Goal: Task Accomplishment & Management: Use online tool/utility

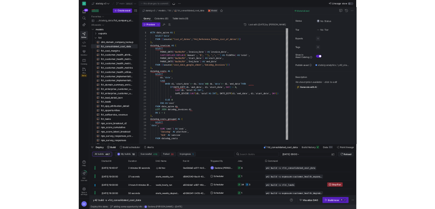
scroll to position [0, 30]
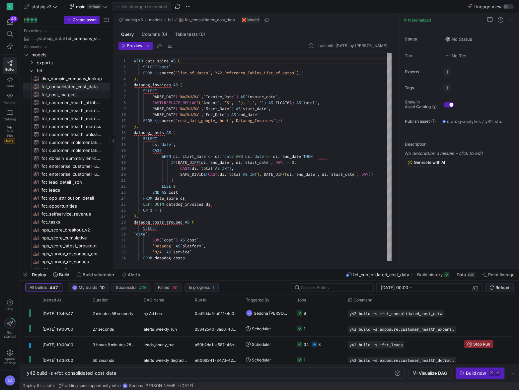
click at [53, 94] on span "fct_cost_margins​​​​​​​​​​" at bounding box center [72, 95] width 61 height 8
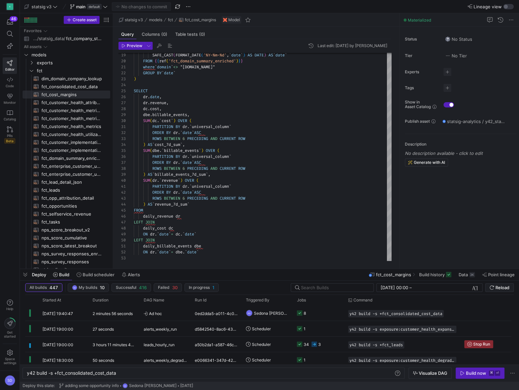
scroll to position [60, 0]
click at [53, 191] on span "fct_leads​​​​​​​​​​" at bounding box center [72, 191] width 61 height 8
type textarea "### all lead fields selected WITH lead AS ( SELECT * FROM {{ ref('lead_prep') }…"
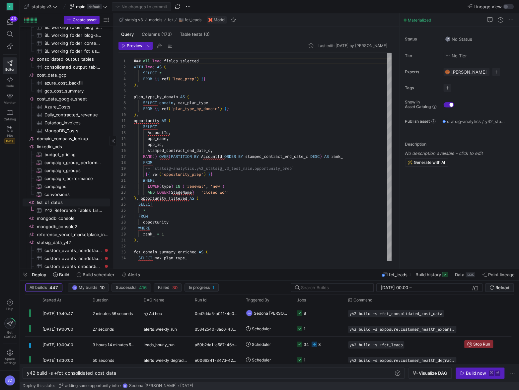
scroll to position [531, 0]
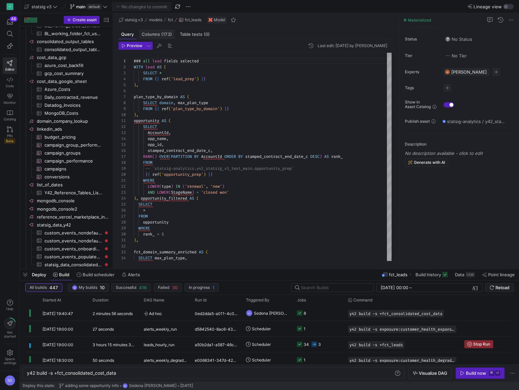
click at [156, 37] on div "Columns (173)" at bounding box center [157, 35] width 36 height 10
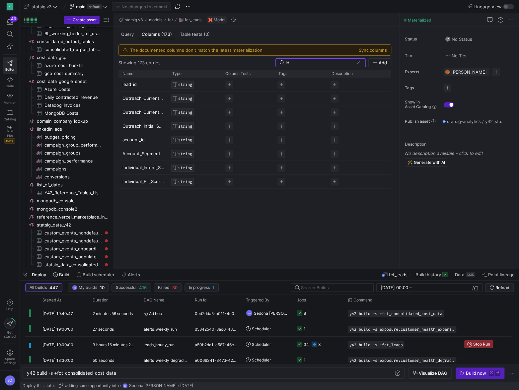
type input "id"
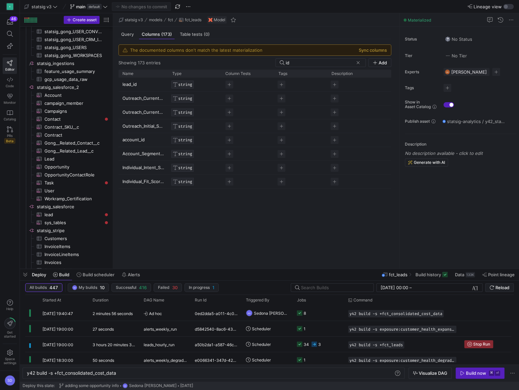
scroll to position [315, 0]
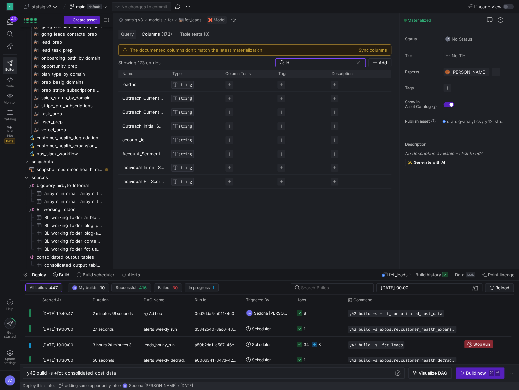
click at [127, 33] on span "Query" at bounding box center [127, 34] width 13 height 4
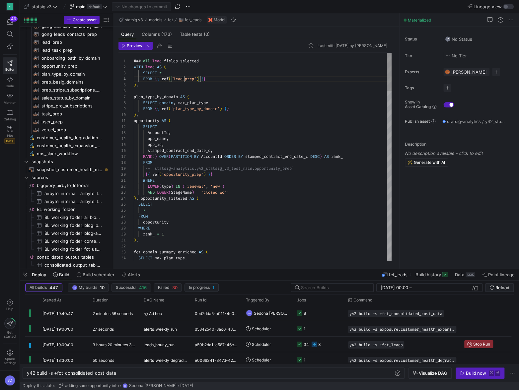
scroll to position [18, 50]
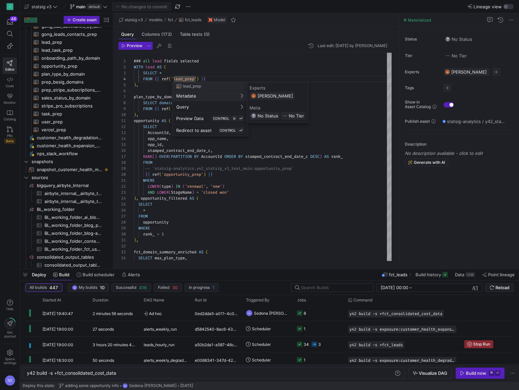
click at [51, 42] on div at bounding box center [259, 195] width 519 height 390
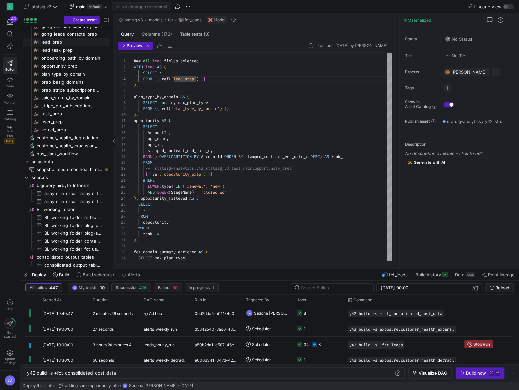
click at [50, 42] on span "lead_prep​​​​​​​​​​" at bounding box center [72, 43] width 61 height 8
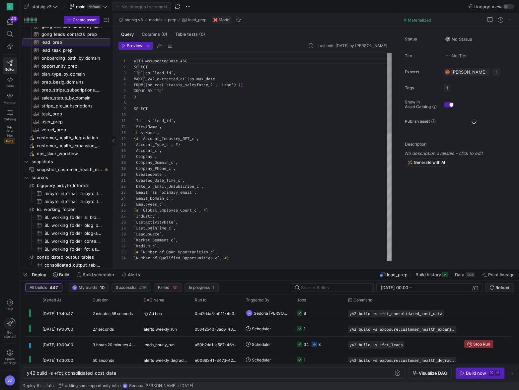
scroll to position [60, 0]
click at [166, 131] on div "`Number_of_Qualified_Opportunities_c`, #} ` LastActivityDate ` , ` LastLoginTim…" at bounding box center [263, 321] width 258 height 537
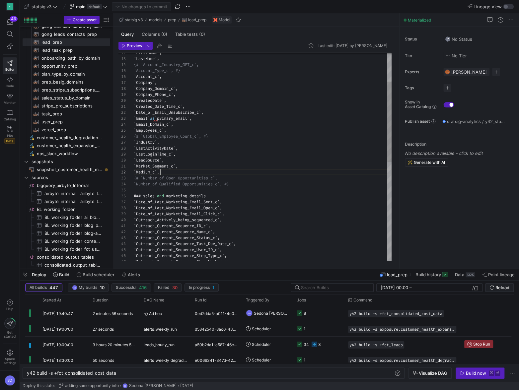
click at [171, 172] on div "`Number_of_Qualified_Opportunities_c`, #} ` LastActivityDate ` , ` LastLoginTim…" at bounding box center [263, 247] width 258 height 537
click at [189, 178] on div "`Number_of_Qualified_Opportunities_c`, #} ` LastActivityDate ` , ` LastLoginTim…" at bounding box center [263, 250] width 258 height 543
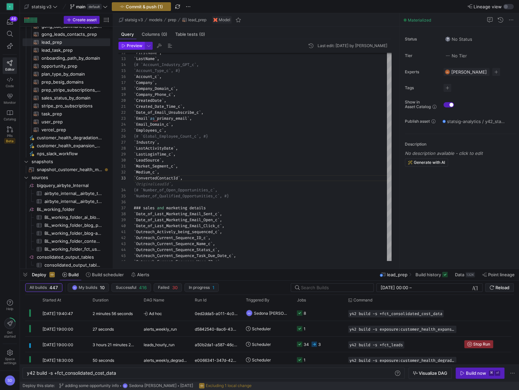
type textarea "`Market_Segment_c`, `Medium_c`, `ConvertedContactId`, {# `Number_of_Open_Opport…"
click at [133, 48] on span "button" at bounding box center [132, 45] width 26 height 7
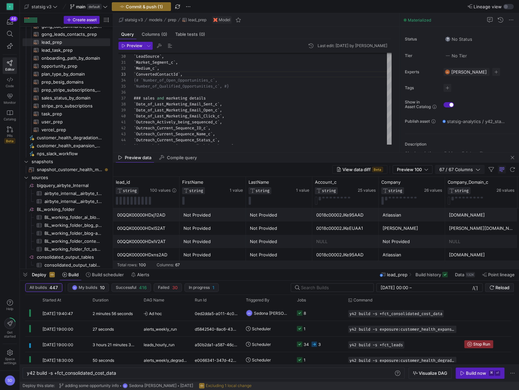
click at [457, 170] on span "67 / 67 Columns" at bounding box center [458, 169] width 36 height 5
click at [457, 181] on input "Toggle Select All Columns" at bounding box center [458, 181] width 5 height 5
checkbox input "false"
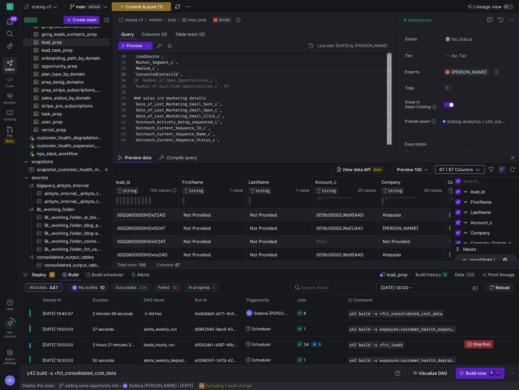
checkbox input "false"
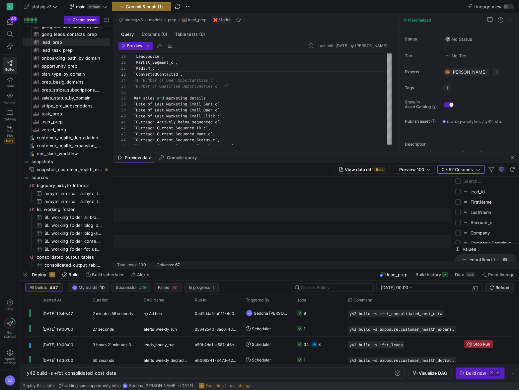
click at [469, 183] on input "Filter Columns Input" at bounding box center [490, 181] width 53 height 13
type input "converted"
click at [461, 191] on div "ConvertedContactId" at bounding box center [486, 192] width 61 height 10
click at [458, 191] on input "Press SPACE to toggle visibility (hidden)" at bounding box center [458, 191] width 5 height 5
checkbox input "true"
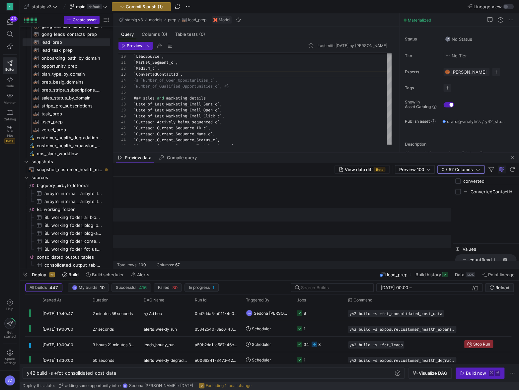
checkbox input "true"
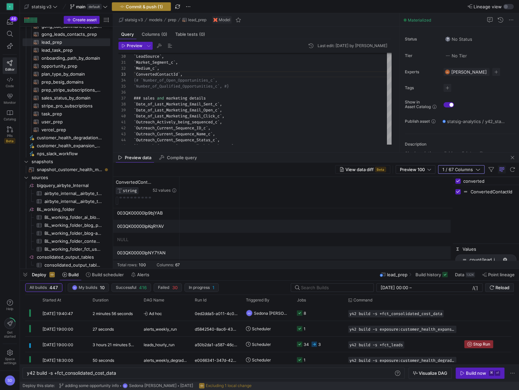
click at [142, 7] on span "Commit & push (1)" at bounding box center [144, 6] width 37 height 5
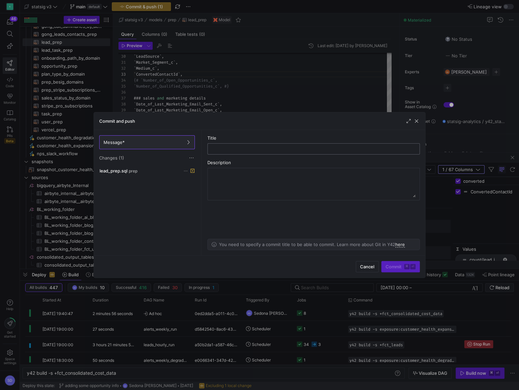
click at [221, 151] on input "text" at bounding box center [313, 148] width 201 height 5
click at [417, 121] on span "button" at bounding box center [416, 121] width 7 height 7
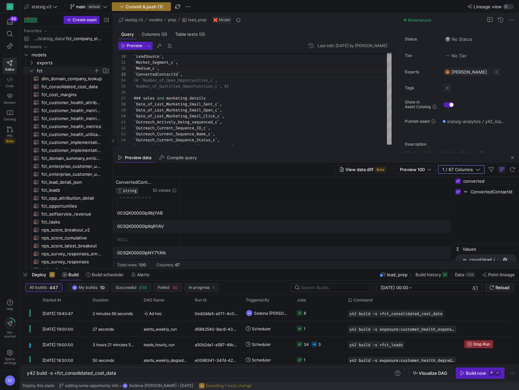
click at [47, 71] on span "fct" at bounding box center [65, 71] width 56 height 8
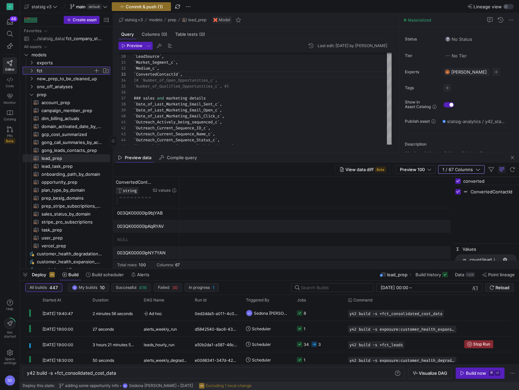
click at [47, 71] on span "fct" at bounding box center [65, 71] width 56 height 8
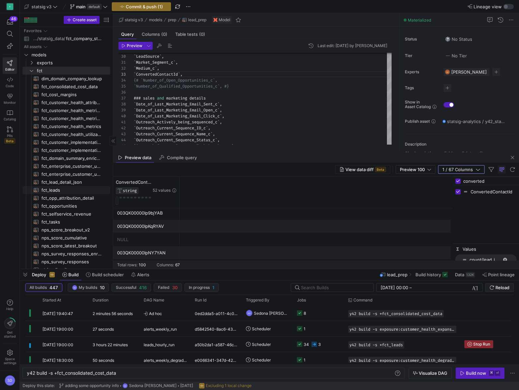
click at [51, 191] on span "fct_leads​​​​​​​​​​" at bounding box center [72, 191] width 61 height 8
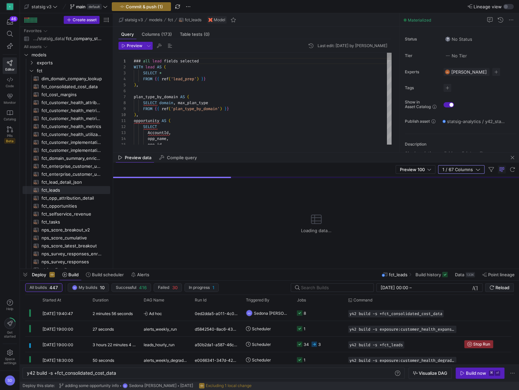
click at [214, 77] on div at bounding box center [259, 195] width 519 height 390
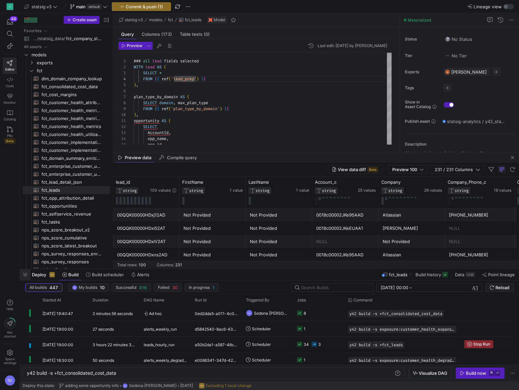
click at [24, 276] on span "button" at bounding box center [25, 274] width 11 height 11
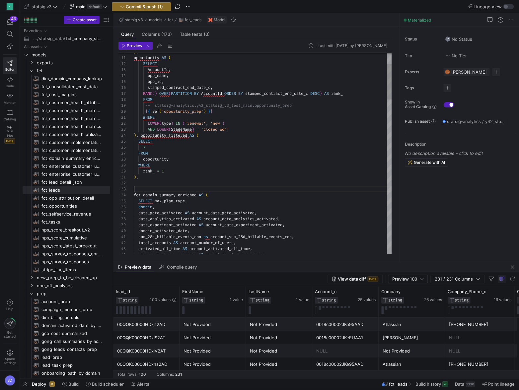
scroll to position [18, 0]
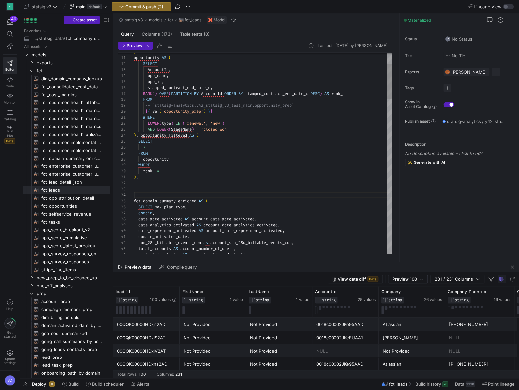
type textarea "cr.ContactId, cr.Role AS contact_role, cr.IsPrimary FROM opportunity_filtered o…"
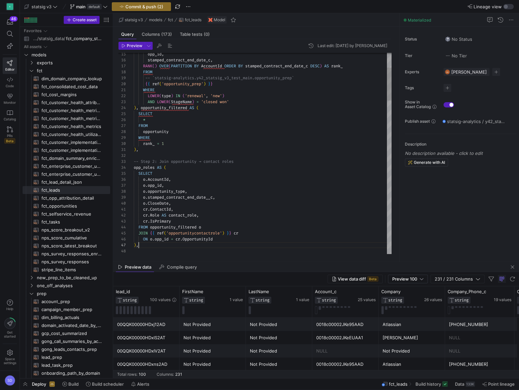
scroll to position [36, 4]
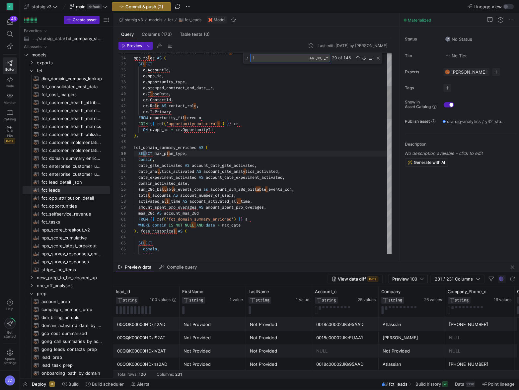
type textarea "le"
type textarea "AND (date = DATE_SUB(CURRENT_DATE(), INTERVAL 1 DAY) OR date = DATE_SUB(CURRENT…"
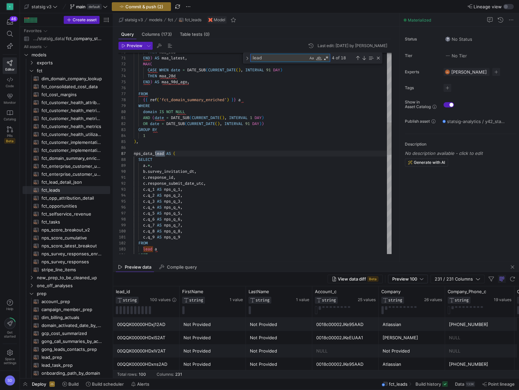
scroll to position [60, 31]
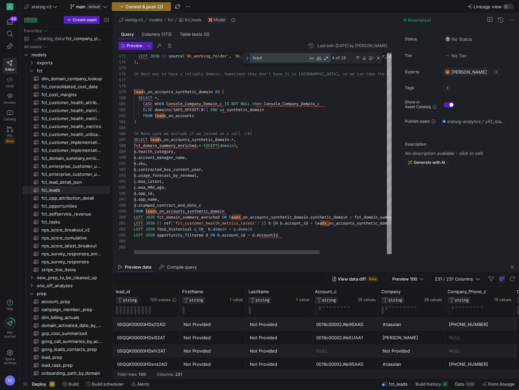
type textarea "lead"
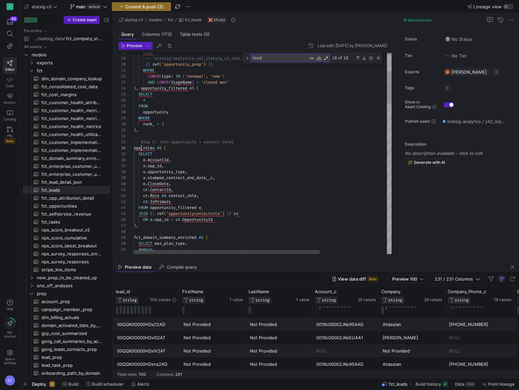
scroll to position [18, 22]
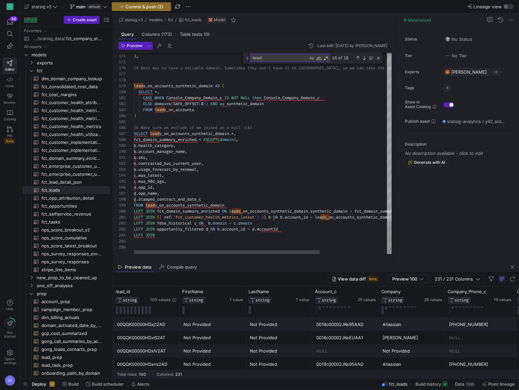
scroll to position [18, 24]
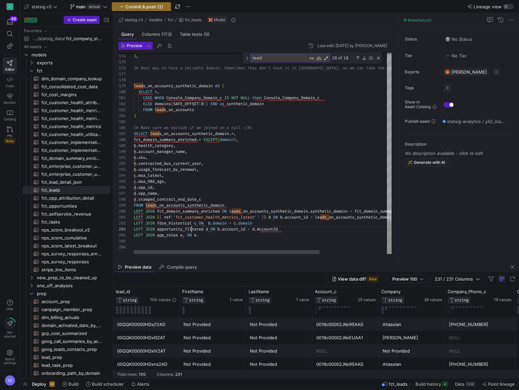
scroll to position [12, 72]
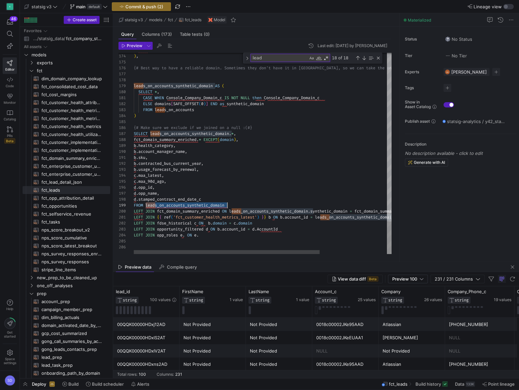
scroll to position [47, 93]
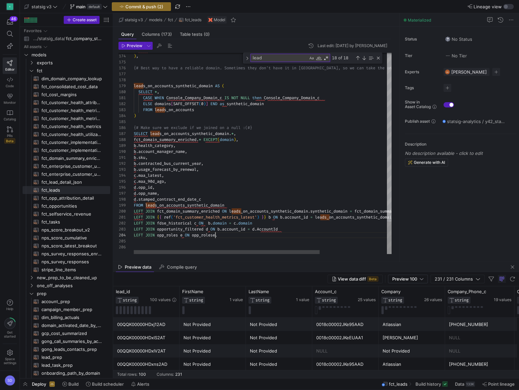
scroll to position [18, 83]
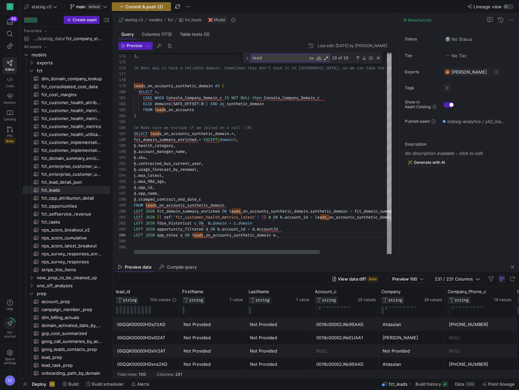
scroll to position [18, 148]
drag, startPoint x: 275, startPoint y: 235, endPoint x: 284, endPoint y: 235, distance: 8.3
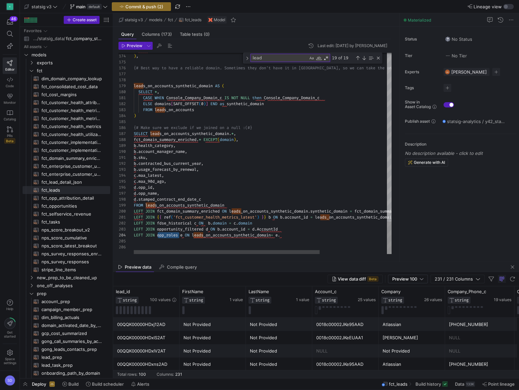
type textarea "LEFT JOIN {{ ref('fct_customer_health_metrics_latest') }} b ON b.account_id = l…"
type textarea "opp_roles"
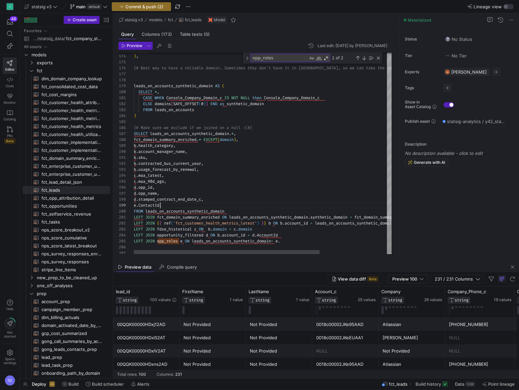
scroll to position [24, 150]
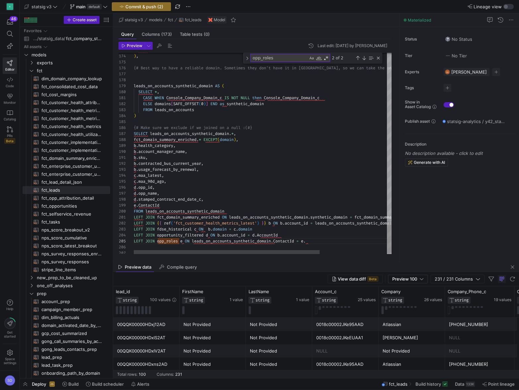
click at [128, 42] on span "button" at bounding box center [132, 45] width 26 height 7
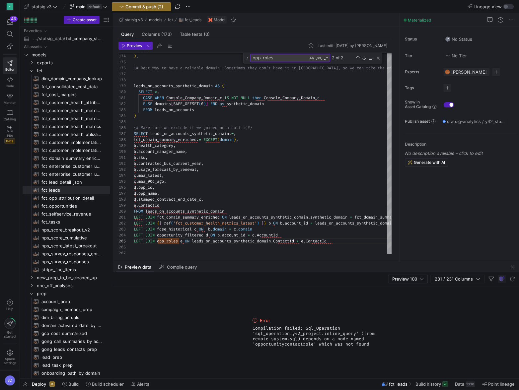
click at [284, 345] on span "Compilation failed: Sql_Operation 'sql_operation.y42_project.inline_query' (fro…" at bounding box center [316, 336] width 127 height 21
copy span "opportunitycontactrole"
paste textarea "ortunitycontactrole"
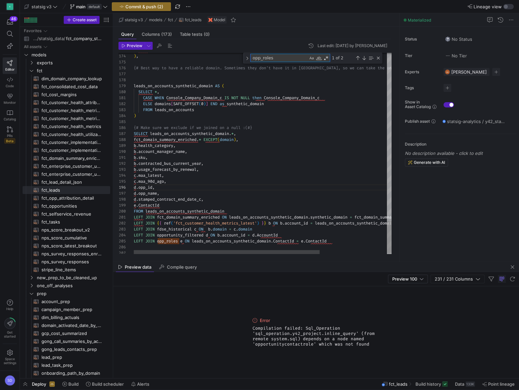
type textarea "cr.ContactId, cr.Role AS contact_role, cr.IsPrimary FROM opportunity_filtered o…"
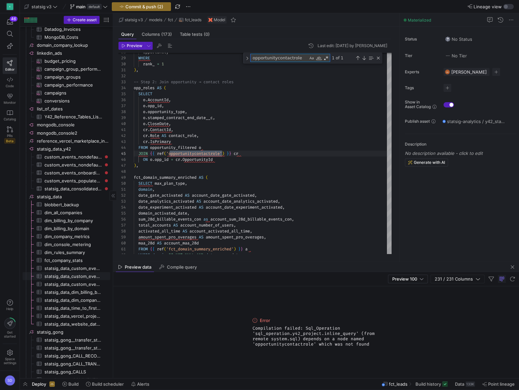
scroll to position [594, 0]
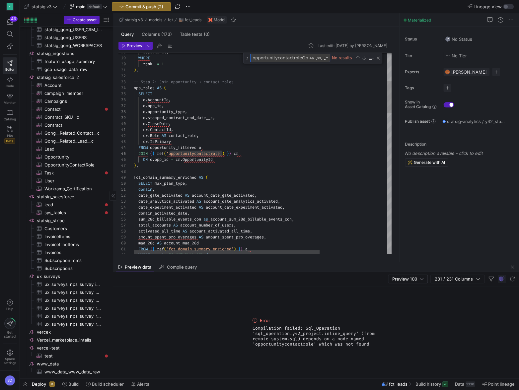
type textarea "opportunitycontactroleOpp"
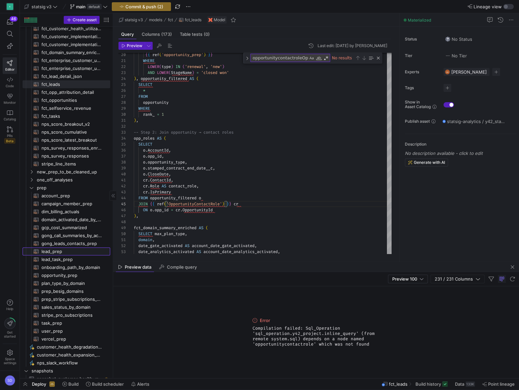
click at [47, 254] on span "lead_prep​​​​​​​​​​" at bounding box center [72, 252] width 61 height 8
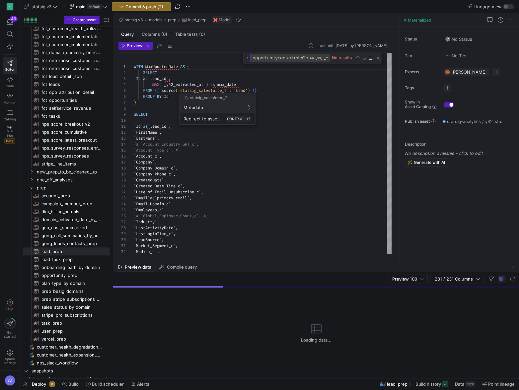
click at [180, 85] on div at bounding box center [259, 195] width 519 height 390
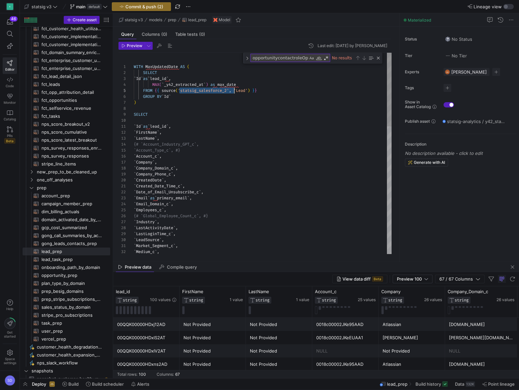
drag, startPoint x: 179, startPoint y: 89, endPoint x: 234, endPoint y: 88, distance: 55.1
click at [234, 88] on div "` CreatedDate ` , ` Created_Date_Time_c ` , ` Date_of_Email_Unsubscribe_c ` , `…" at bounding box center [263, 327] width 258 height 549
click at [165, 89] on div "` CreatedDate ` , ` Created_Date_Time_c ` , ` Date_of_Email_Unsubscribe_c ` , `…" at bounding box center [263, 327] width 258 height 549
drag, startPoint x: 144, startPoint y: 89, endPoint x: 216, endPoint y: 89, distance: 72.4
click at [216, 89] on div "` CreatedDate ` , ` Created_Date_Time_c ` , ` Date_of_Email_Unsubscribe_c ` , `…" at bounding box center [263, 327] width 258 height 549
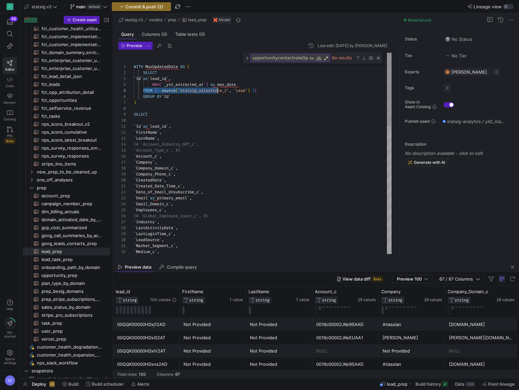
click at [169, 91] on div "` CreatedDate ` , ` Created_Date_Time_c ` , ` Date_of_Email_Unsubscribe_c ` , `…" at bounding box center [263, 327] width 258 height 549
click at [162, 91] on div "` CreatedDate ` , ` Created_Date_Time_c ` , ` Date_of_Email_Unsubscribe_c ` , `…" at bounding box center [263, 327] width 258 height 549
drag, startPoint x: 157, startPoint y: 90, endPoint x: 257, endPoint y: 92, distance: 99.9
click at [257, 92] on div "` CreatedDate ` , ` Created_Date_Time_c ` , ` Date_of_Email_Unsubscribe_c ` , `…" at bounding box center [263, 327] width 258 height 549
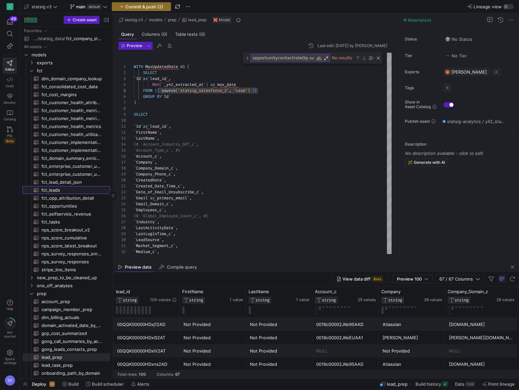
click at [47, 189] on span "fct_leads​​​​​​​​​​" at bounding box center [72, 191] width 61 height 8
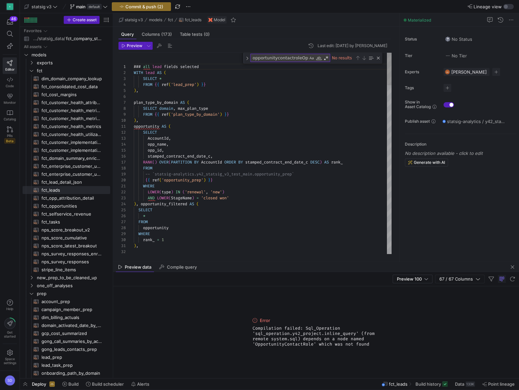
drag, startPoint x: 158, startPoint y: 113, endPoint x: 204, endPoint y: 113, distance: 46.5
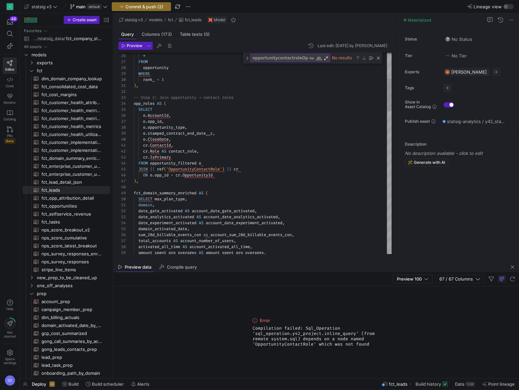
drag, startPoint x: 153, startPoint y: 169, endPoint x: 230, endPoint y: 170, distance: 77.0
drag, startPoint x: 231, startPoint y: 169, endPoint x: 172, endPoint y: 167, distance: 59.5
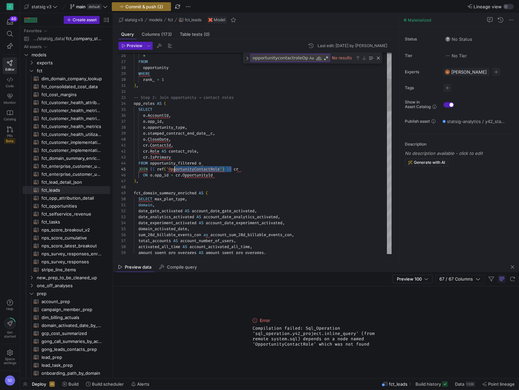
drag, startPoint x: 152, startPoint y: 168, endPoint x: 169, endPoint y: 167, distance: 16.6
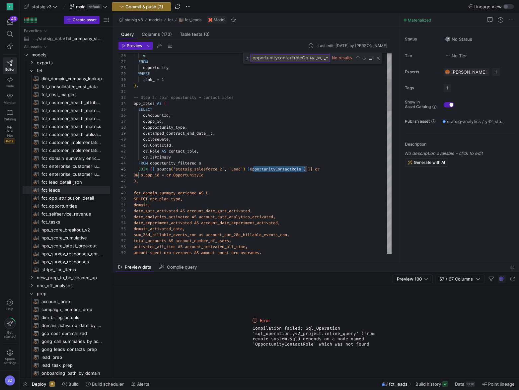
drag, startPoint x: 253, startPoint y: 168, endPoint x: 305, endPoint y: 168, distance: 52.1
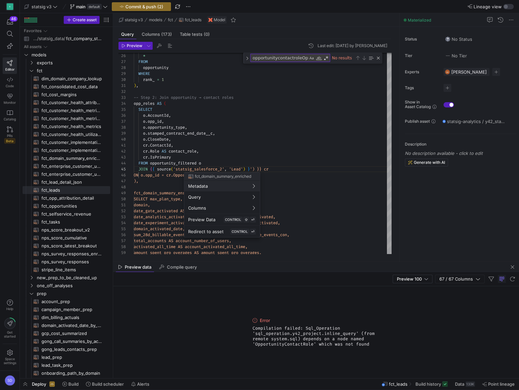
click at [237, 168] on div at bounding box center [259, 195] width 519 height 390
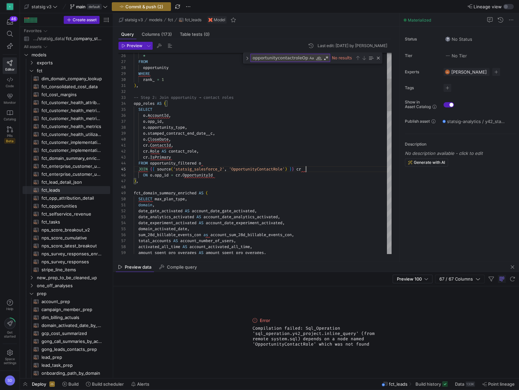
scroll to position [24, 172]
click at [134, 45] on div at bounding box center [259, 195] width 519 height 390
click at [133, 45] on span "Preview" at bounding box center [135, 45] width 16 height 5
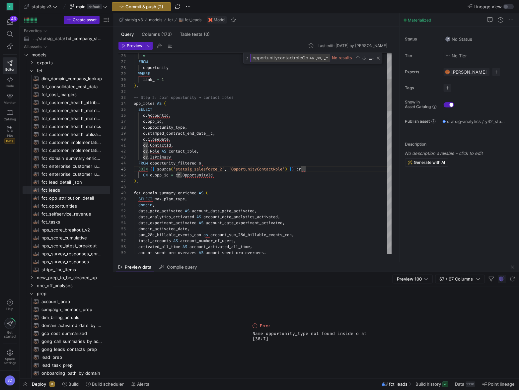
drag, startPoint x: 148, startPoint y: 126, endPoint x: 177, endPoint y: 126, distance: 29.2
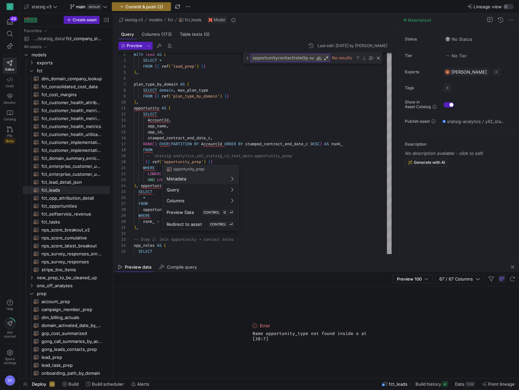
click at [138, 229] on div at bounding box center [259, 195] width 519 height 390
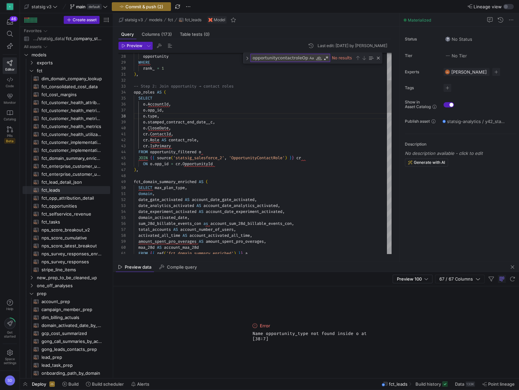
scroll to position [47, 33]
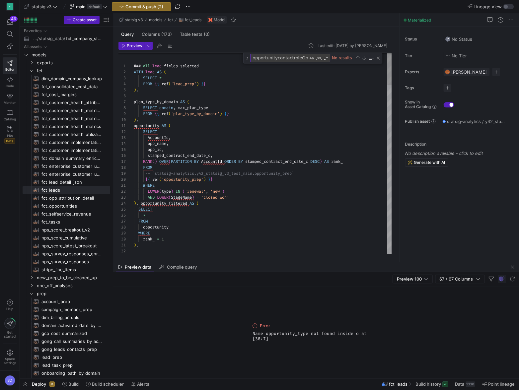
drag, startPoint x: 212, startPoint y: 153, endPoint x: 149, endPoint y: 155, distance: 63.4
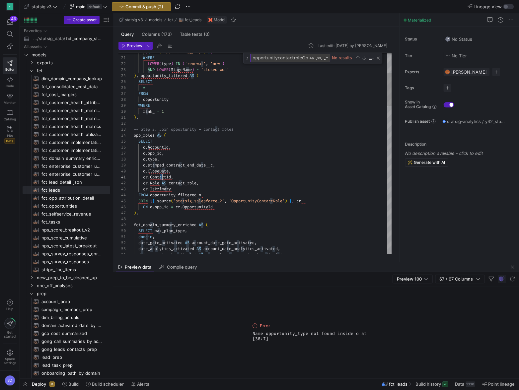
drag, startPoint x: 176, startPoint y: 190, endPoint x: 136, endPoint y: 189, distance: 39.8
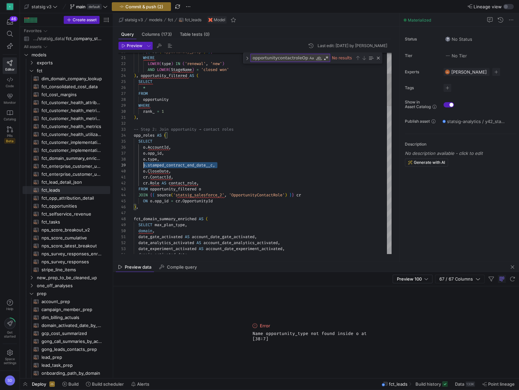
scroll to position [47, 4]
drag, startPoint x: 221, startPoint y: 167, endPoint x: 139, endPoint y: 162, distance: 81.8
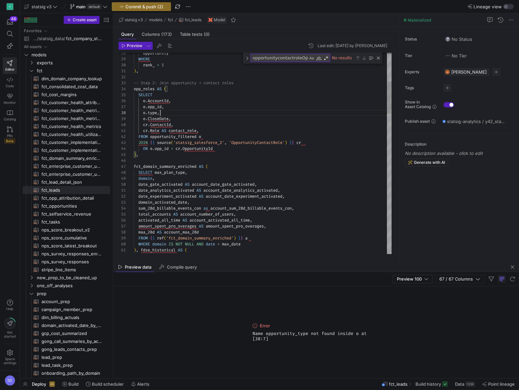
scroll to position [42, 26]
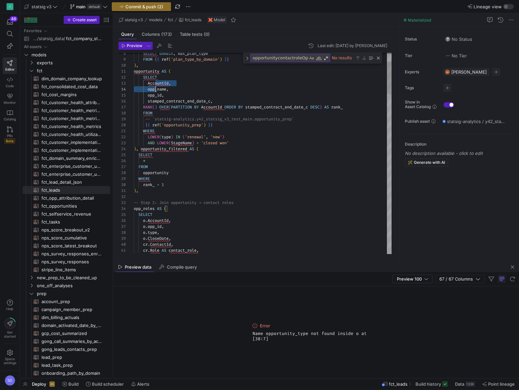
drag, startPoint x: 143, startPoint y: 78, endPoint x: 218, endPoint y: 99, distance: 77.5
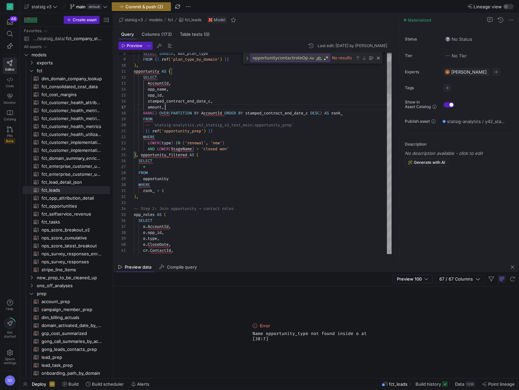
scroll to position [36, 31]
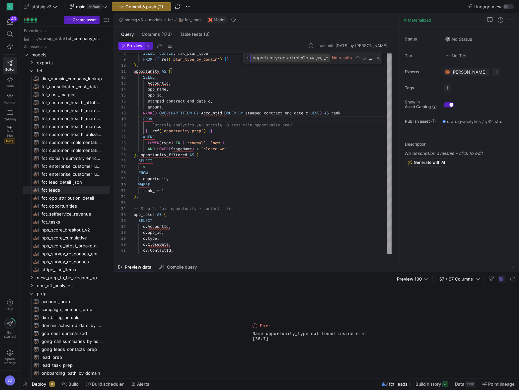
click at [129, 46] on span "Preview" at bounding box center [135, 45] width 16 height 5
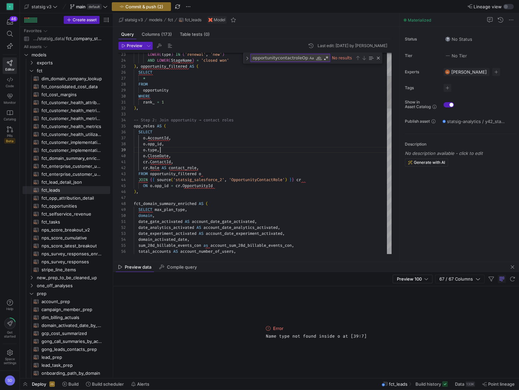
scroll to position [47, 26]
drag, startPoint x: 164, startPoint y: 149, endPoint x: 142, endPoint y: 148, distance: 21.3
click at [142, 148] on div "o . type ," at bounding box center [263, 150] width 258 height 6
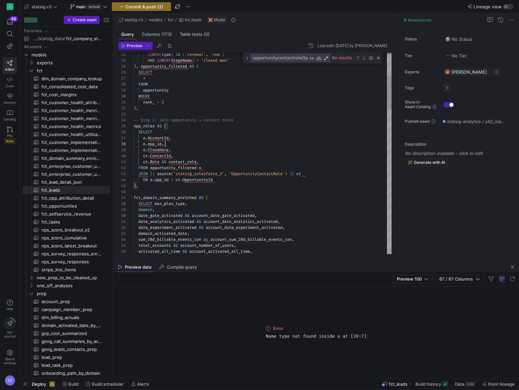
scroll to position [42, 31]
click at [129, 47] on span "Preview" at bounding box center [135, 45] width 16 height 5
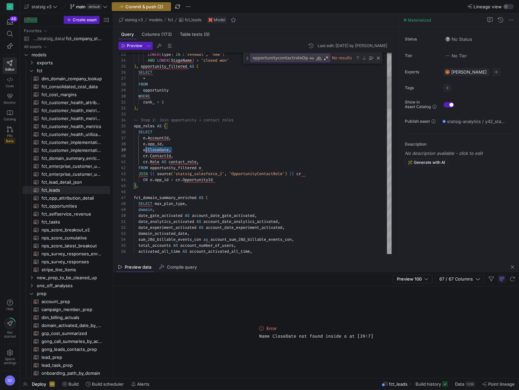
scroll to position [47, 4]
drag, startPoint x: 184, startPoint y: 149, endPoint x: 137, endPoint y: 148, distance: 46.5
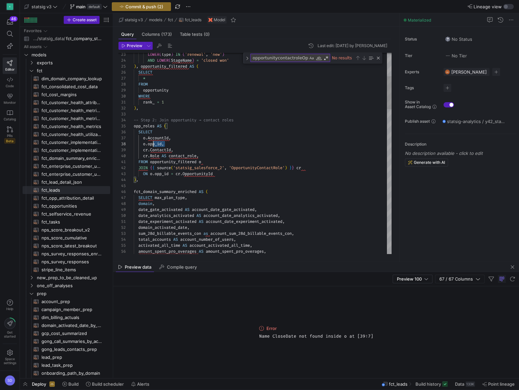
scroll to position [42, 4]
drag, startPoint x: 168, startPoint y: 143, endPoint x: 138, endPoint y: 142, distance: 29.9
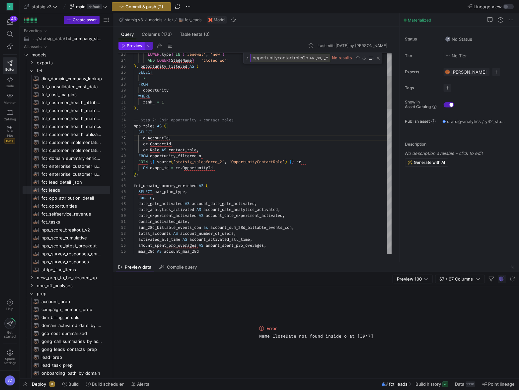
click at [130, 46] on span "Preview" at bounding box center [135, 45] width 16 height 5
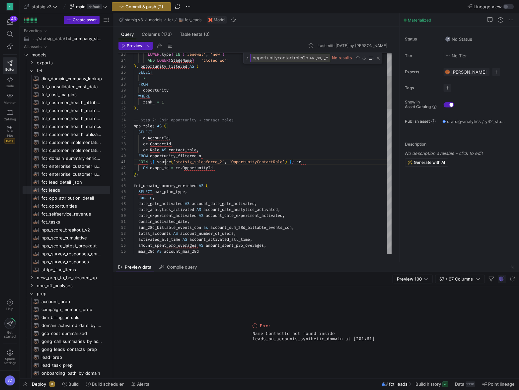
click at [156, 179] on div at bounding box center [259, 195] width 519 height 390
drag, startPoint x: 206, startPoint y: 155, endPoint x: 150, endPoint y: 154, distance: 55.8
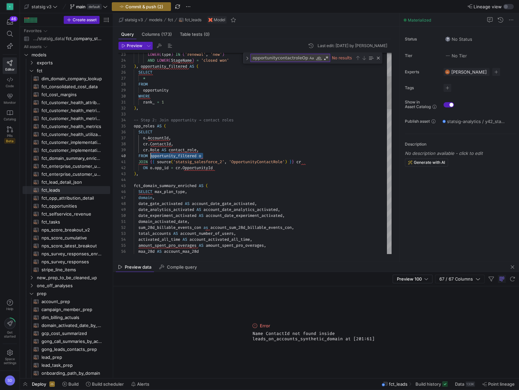
type textarea "JOIN {{ source('statsig_salesforce_2', 'OpportunityContactRole') }} cr ON o.opp…"
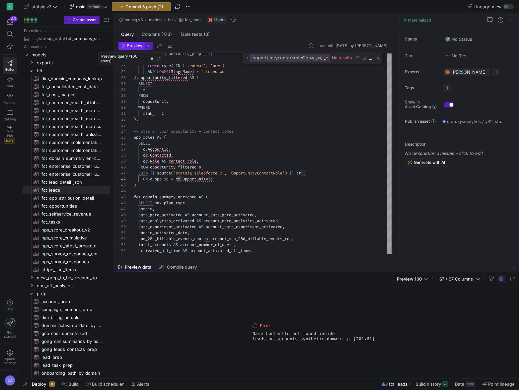
click at [129, 46] on span "Preview" at bounding box center [135, 45] width 16 height 5
click at [145, 5] on span "Commit & push (2)" at bounding box center [145, 6] width 38 height 5
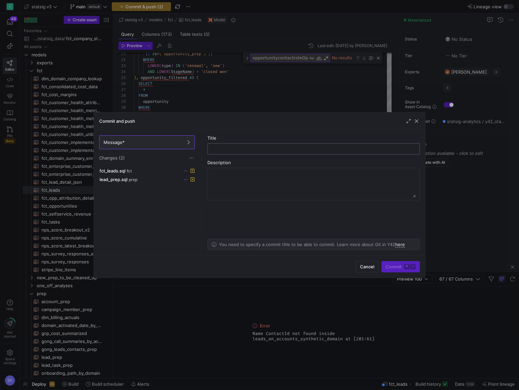
click at [228, 150] on input "text" at bounding box center [313, 148] width 201 height 5
type input "scaled qbr"
click at [395, 269] on span "Commit ⌘ ⏎" at bounding box center [401, 266] width 30 height 5
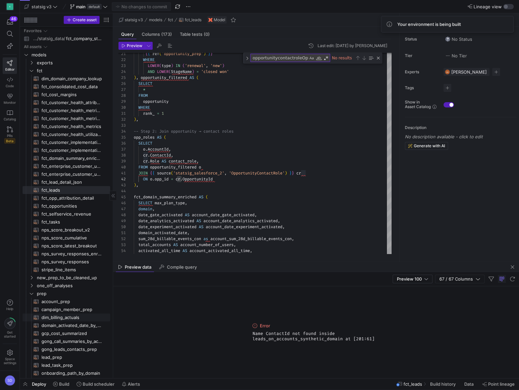
scroll to position [49, 0]
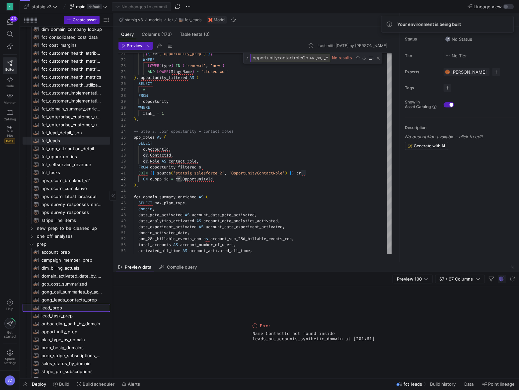
click at [49, 308] on span "lead_prep​​​​​​​​​​" at bounding box center [72, 308] width 61 height 8
type textarea "WITH MaxUpdatedDate AS ( SELECT `Id` as `lead_id`, MAX(`_y42_extracted_at`) as …"
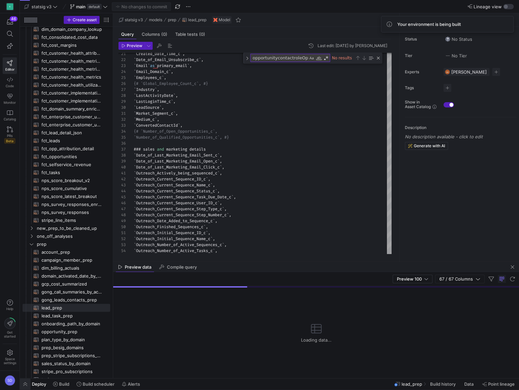
click at [24, 384] on span "button" at bounding box center [25, 384] width 11 height 11
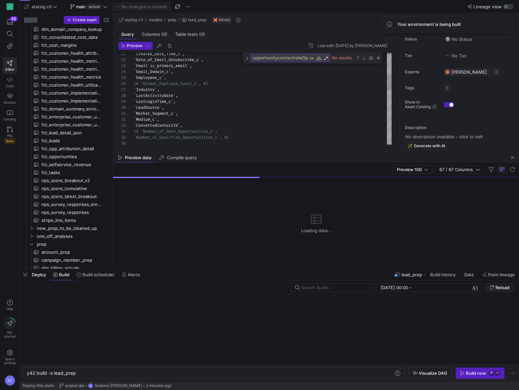
scroll to position [0, 49]
click at [475, 376] on div "Build now" at bounding box center [476, 373] width 20 height 5
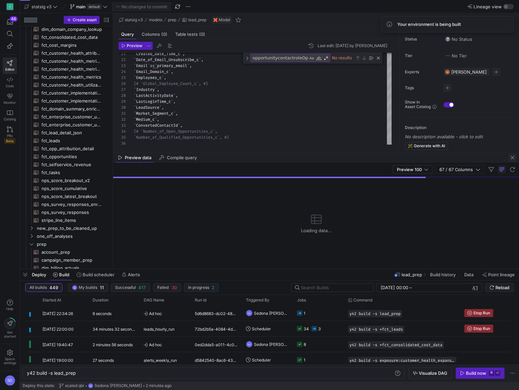
click at [512, 158] on span "button" at bounding box center [513, 158] width 8 height 8
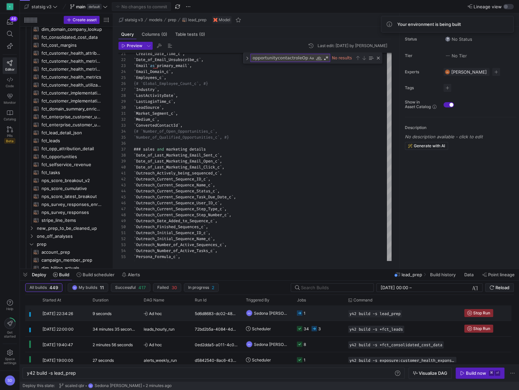
click at [303, 316] on div "1" at bounding box center [301, 314] width 9 height 16
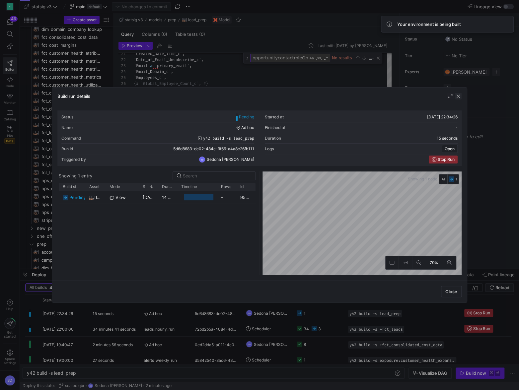
click at [459, 95] on span "button" at bounding box center [458, 96] width 7 height 7
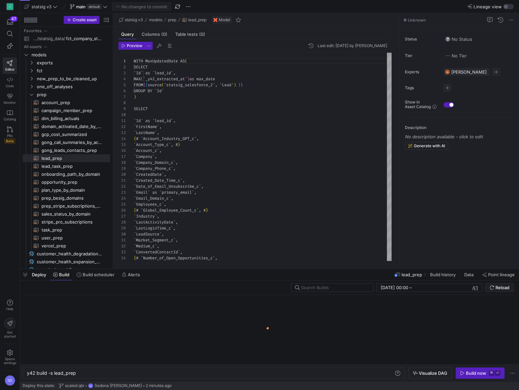
scroll to position [0, 49]
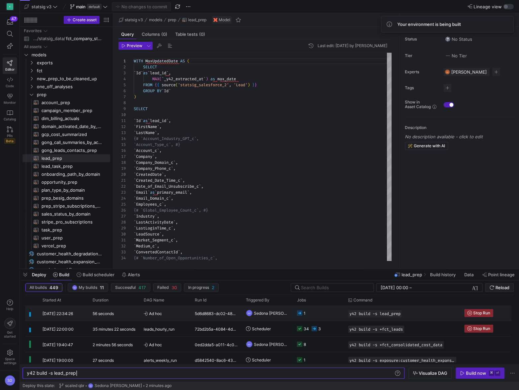
click at [300, 312] on rect at bounding box center [299, 313] width 5 height 5
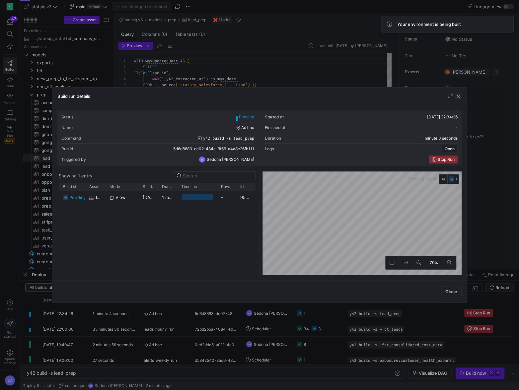
click at [459, 94] on span "button" at bounding box center [458, 96] width 7 height 7
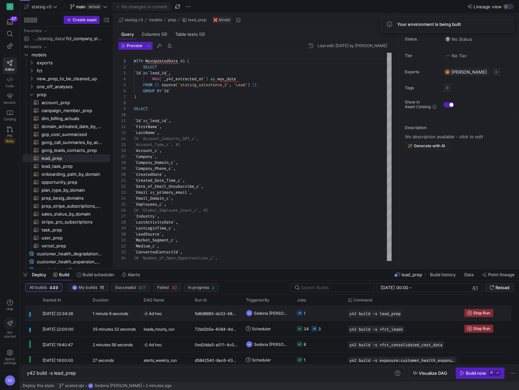
click at [115, 315] on y42-duration "1 minute 6 seconds" at bounding box center [111, 313] width 36 height 5
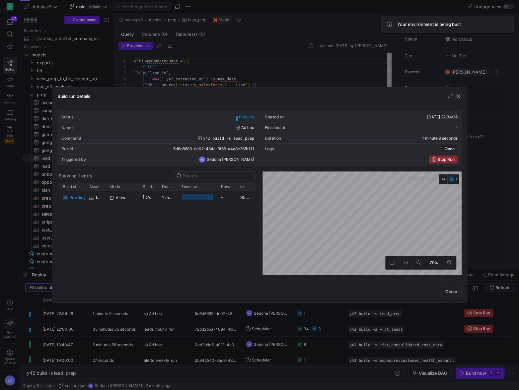
click at [459, 97] on span "button" at bounding box center [458, 96] width 7 height 7
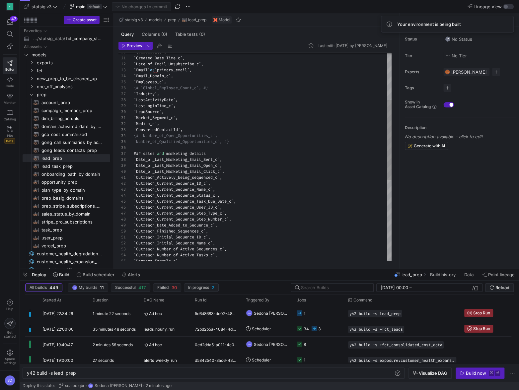
type textarea "`Market_Segment_c`, `Medium_c`, `ConvertedContactId`, {# `Number_of_Open_Opport…"
click at [160, 128] on div "` CreatedDate ` , ` Created_Date_Time_c ` , ` Date_of_Email_Unsubscribe_c ` , `…" at bounding box center [263, 201] width 258 height 543
click at [47, 70] on span "fct" at bounding box center [65, 71] width 56 height 8
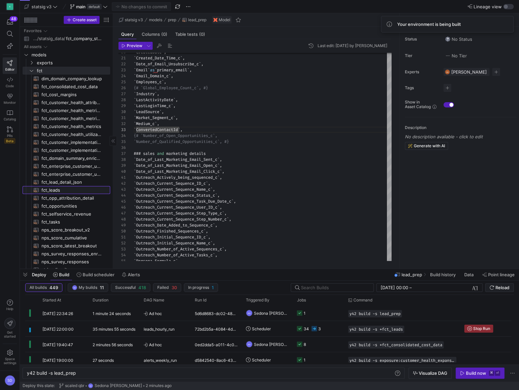
click at [61, 188] on span "fct_leads​​​​​​​​​​" at bounding box center [72, 191] width 61 height 8
type textarea "y42 build -s fct_leads"
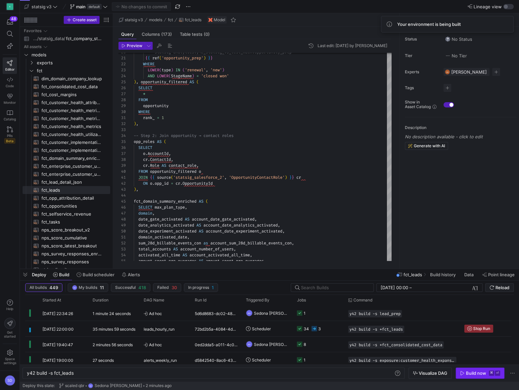
click at [472, 369] on span "button" at bounding box center [480, 373] width 48 height 11
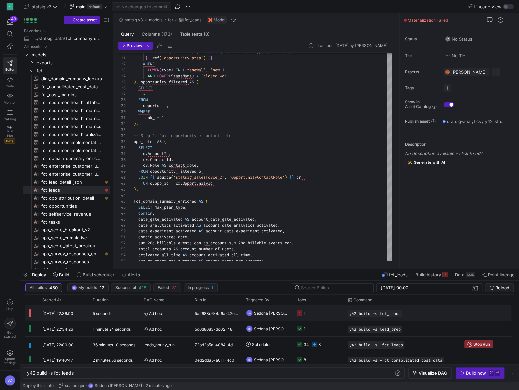
click at [298, 315] on icon "Press SPACE to select this row." at bounding box center [299, 313] width 5 height 5
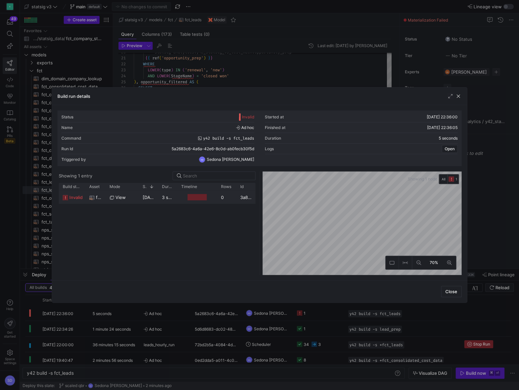
click at [71, 200] on span "invalid" at bounding box center [75, 197] width 13 height 13
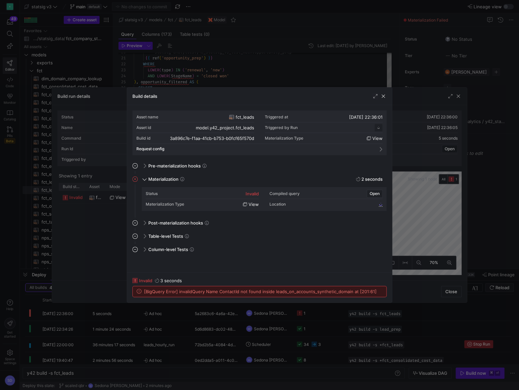
scroll to position [60, 0]
click at [384, 95] on span "button" at bounding box center [383, 96] width 7 height 7
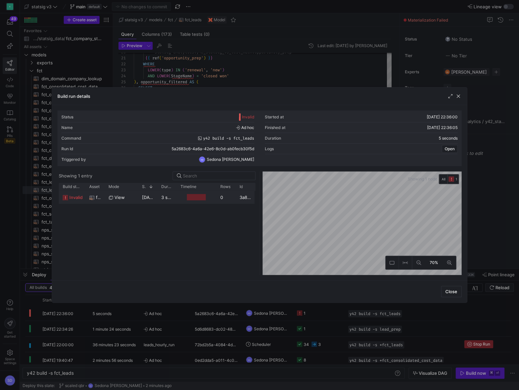
click at [66, 197] on icon "Press SPACE to select this row." at bounding box center [65, 197] width 5 height 5
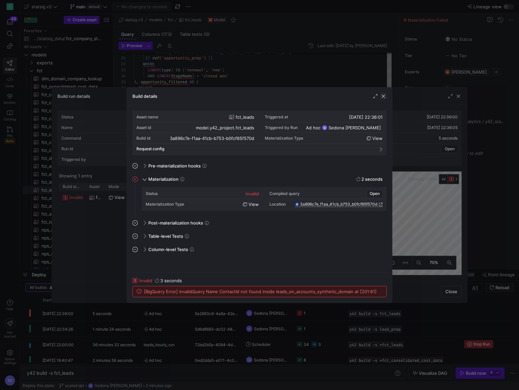
click at [384, 97] on span "button" at bounding box center [383, 96] width 7 height 7
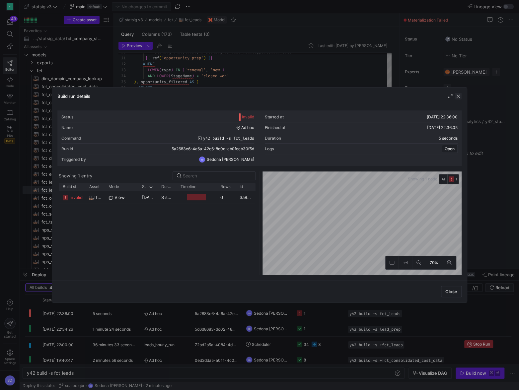
click at [460, 95] on span "button" at bounding box center [458, 96] width 7 height 7
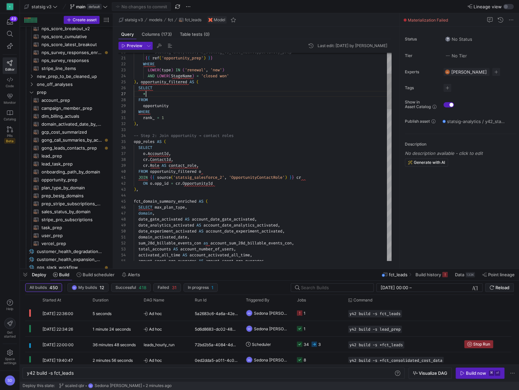
scroll to position [36, 12]
type textarea "rank_ = 1 ), -- Step 2: Join opportunity → contact roles opp_roles AS ( SELECT …"
type textarea "le"
type textarea "), nps_data_lead AS ( SELECT a.*, b.survey_invitation_dt, c.response_id, c.resp…"
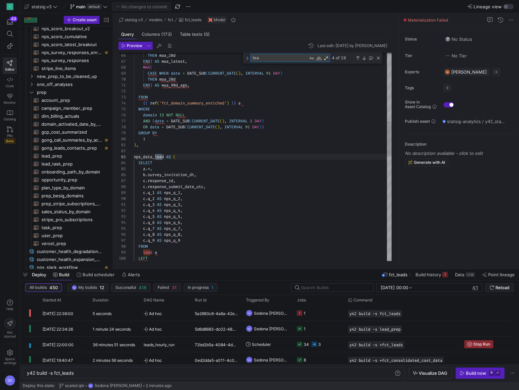
type textarea "lead"
type textarea "`Account_Segmentation_Override_c`, `Be_Significant_Customer_c`, `Be_Significant…"
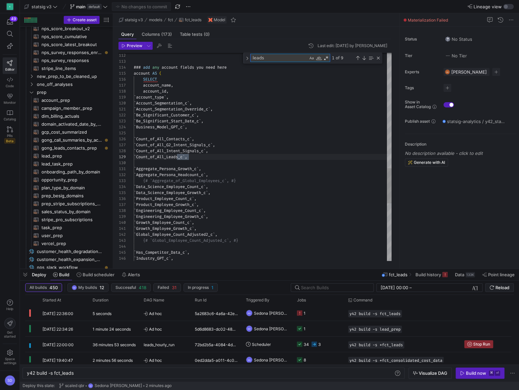
type textarea "leads_"
type textarea "FROM {{ ref('account_prep') }} ), leads_on_accounts AS ( SELECT lead.* EXCEPT(C…"
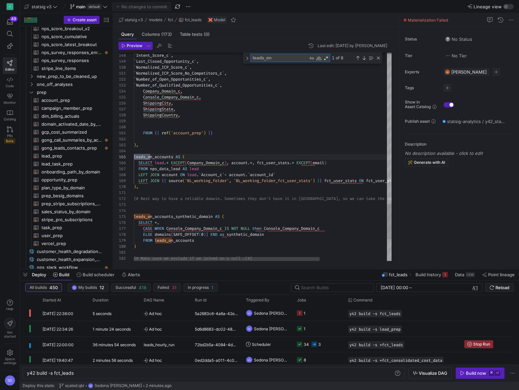
scroll to position [60, 19]
type textarea "leads_on"
click at [207, 240] on div at bounding box center [259, 195] width 519 height 390
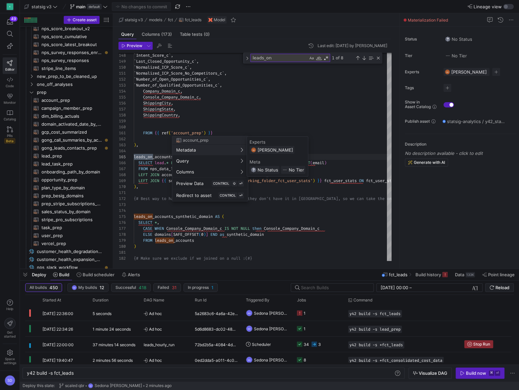
click at [204, 122] on div at bounding box center [259, 195] width 519 height 390
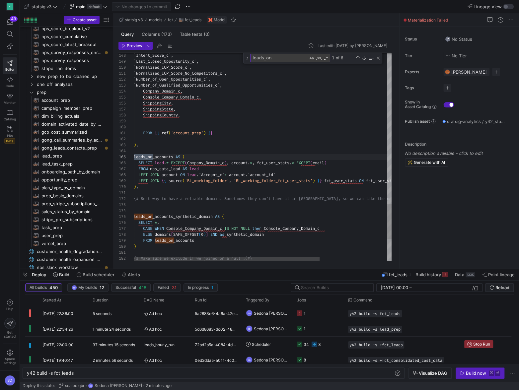
scroll to position [36, 43]
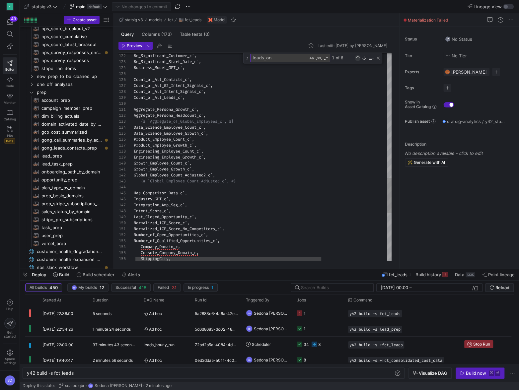
click at [356, 57] on div "Previous Match (⇧Enter)" at bounding box center [357, 57] width 5 height 5
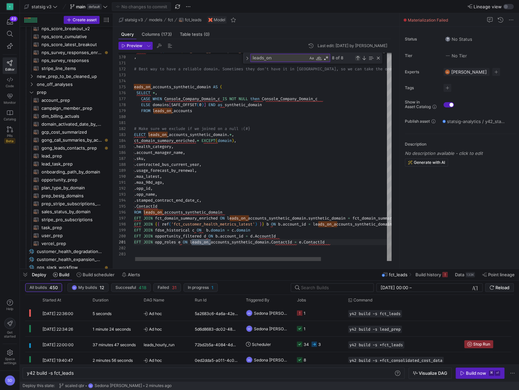
click at [358, 58] on div "Previous Match (⇧Enter)" at bounding box center [357, 57] width 5 height 5
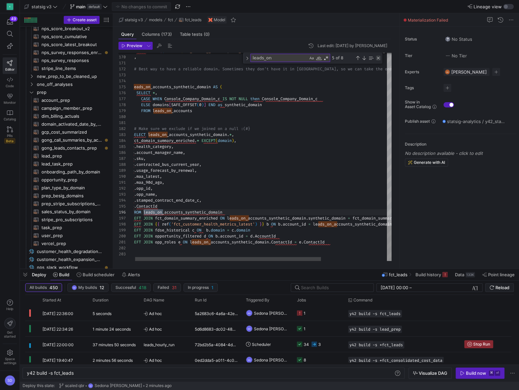
click at [379, 56] on div "Close (Escape)" at bounding box center [378, 57] width 5 height 5
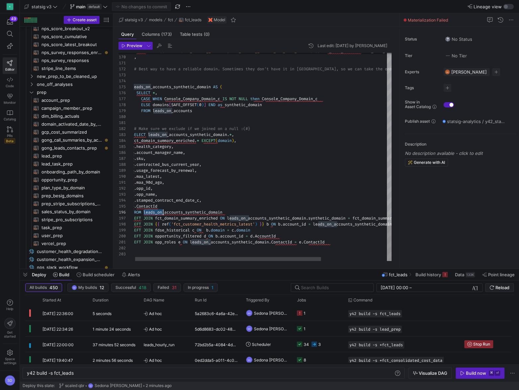
scroll to position [53, 2]
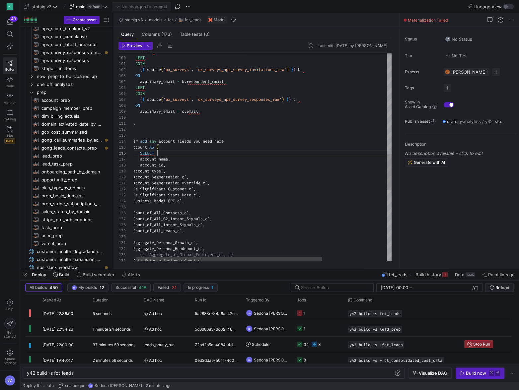
scroll to position [30, 26]
click at [245, 150] on div "` Data_Science_Employee_Count_c ` , {# `Aggregate_of_Global_Employees_c`, #} ` …" at bounding box center [306, 69] width 351 height 1223
click at [386, 58] on div "` Data_Science_Employee_Count_c ` , {# `Aggregate_of_Global_Employees_c`, #} ` …" at bounding box center [306, 69] width 351 height 1223
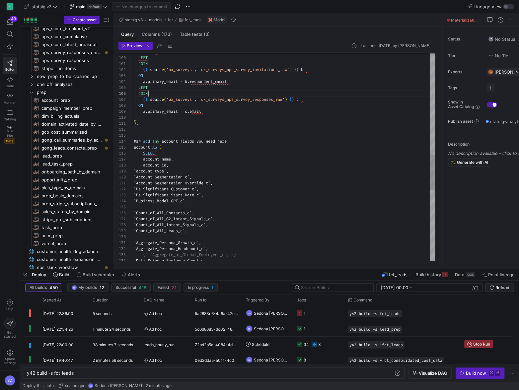
click at [197, 92] on div "` Data_Science_Employee_Count_c ` , {# `Aggregate_of_Global_Employees_c`, #} ` …" at bounding box center [284, 67] width 301 height 1219
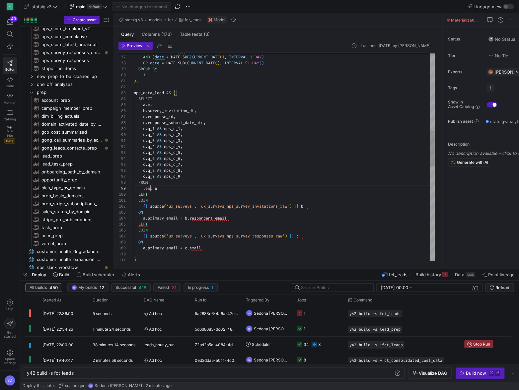
click at [150, 188] on div "a . primary_email = c . email { { source ( 'ux_surveys' , 'ux_surveys_nps_surve…" at bounding box center [284, 204] width 301 height 1219
click at [195, 193] on div "a . primary_email = c . email { { source ( 'ux_surveys' , 'ux_surveys_nps_surve…" at bounding box center [284, 204] width 301 height 1219
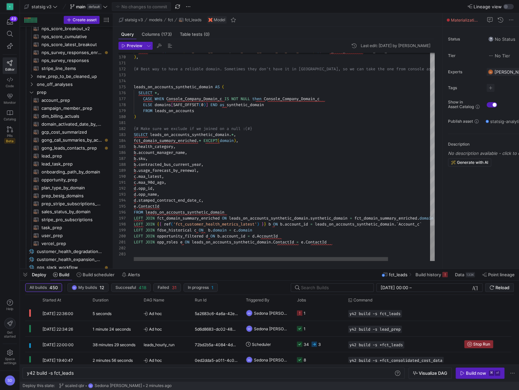
scroll to position [0, 143]
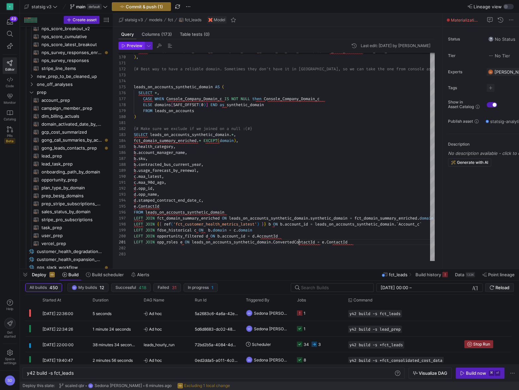
type textarea "LEFT JOIN opp_roles e ON leads_on_accounts_synthetic_domain.ConvertedContactId …"
click at [131, 46] on span "Preview" at bounding box center [135, 45] width 16 height 5
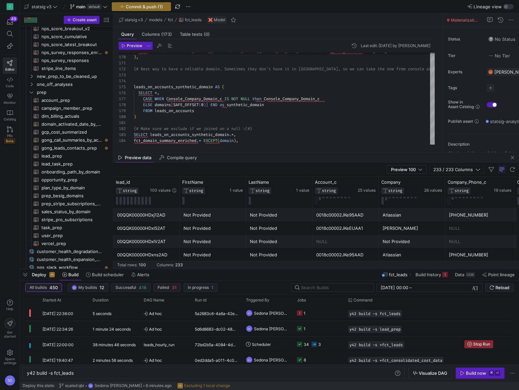
scroll to position [0, 0]
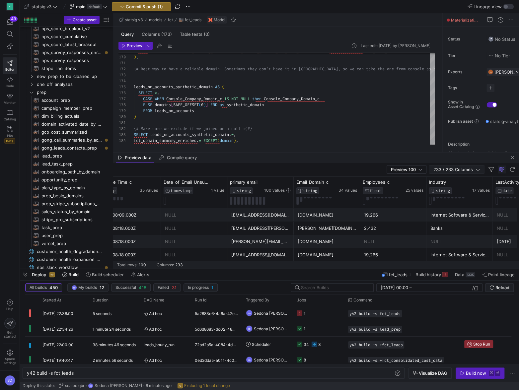
click at [448, 170] on span "233 / 233 Columns" at bounding box center [455, 169] width 42 height 5
click at [457, 180] on input "Toggle Select All Columns" at bounding box center [458, 181] width 5 height 5
checkbox input "false"
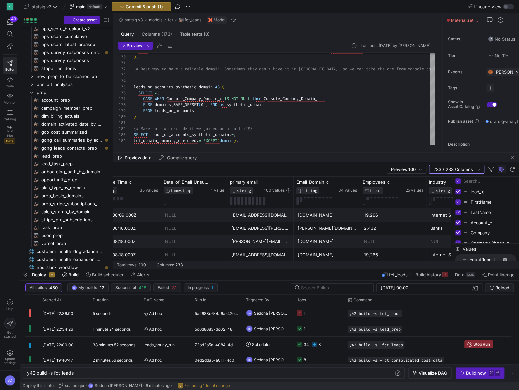
checkbox input "false"
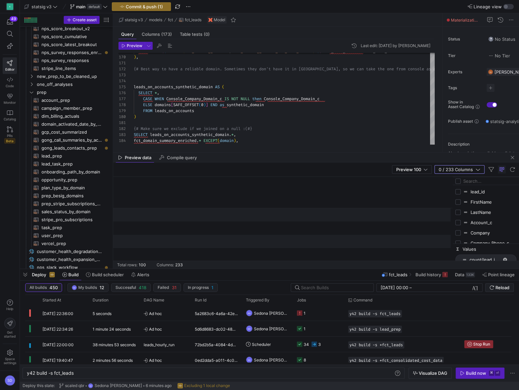
click at [464, 182] on input "Filter Columns Input" at bounding box center [490, 181] width 53 height 13
type input "lea"
click at [457, 191] on input "Press SPACE to toggle visibility (hidden)" at bounding box center [458, 191] width 5 height 5
checkbox input "true"
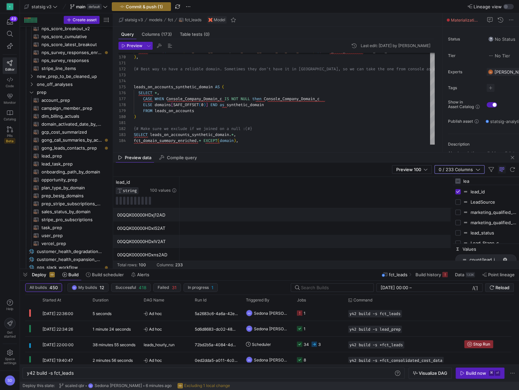
checkbox input "false"
click at [466, 179] on input "lea" at bounding box center [490, 181] width 53 height 13
type input "contact"
click at [457, 211] on input "Press SPACE to toggle visibility (hidden)" at bounding box center [458, 212] width 5 height 5
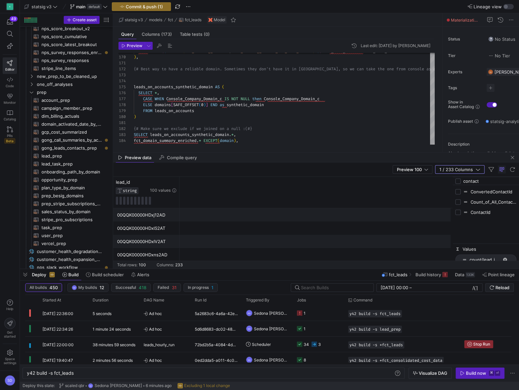
checkbox input "true"
checkbox input "false"
click at [459, 193] on input "Press SPACE to toggle visibility (hidden)" at bounding box center [458, 191] width 5 height 5
checkbox input "true"
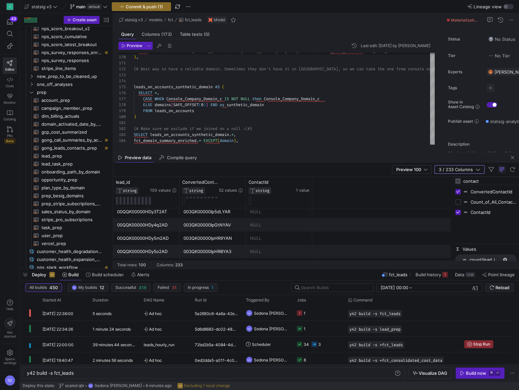
click at [212, 225] on div "003QK00000IpGtNYAV" at bounding box center [213, 225] width 58 height 13
click at [214, 224] on div "003QK00000IpGtNYAV" at bounding box center [213, 225] width 58 height 13
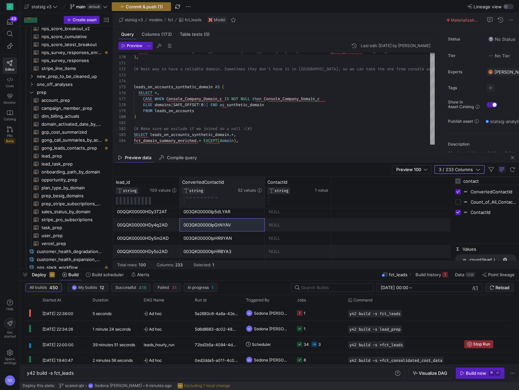
drag, startPoint x: 245, startPoint y: 181, endPoint x: 262, endPoint y: 177, distance: 17.3
click at [263, 179] on div at bounding box center [264, 192] width 3 height 31
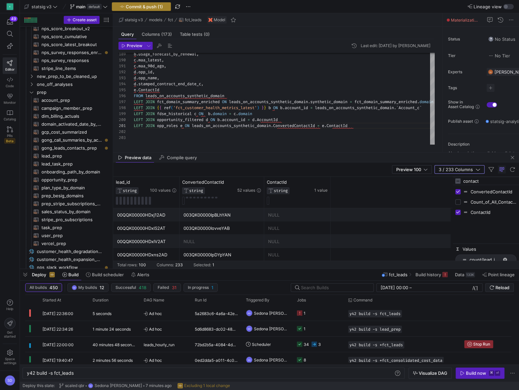
click at [131, 6] on span "Commit & push (1)" at bounding box center [144, 6] width 37 height 5
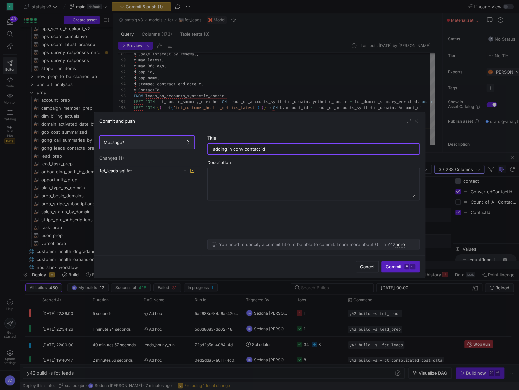
type input "adding in conv contact id"
click at [386, 273] on div "Cancel Commit ⌘ ⏎" at bounding box center [259, 267] width 331 height 22
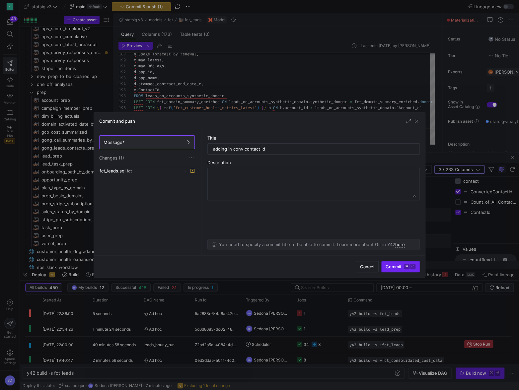
click at [390, 271] on span "submit" at bounding box center [401, 267] width 38 height 11
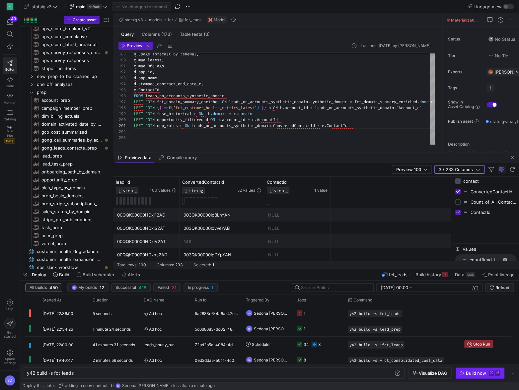
click at [470, 376] on span "button" at bounding box center [480, 373] width 48 height 11
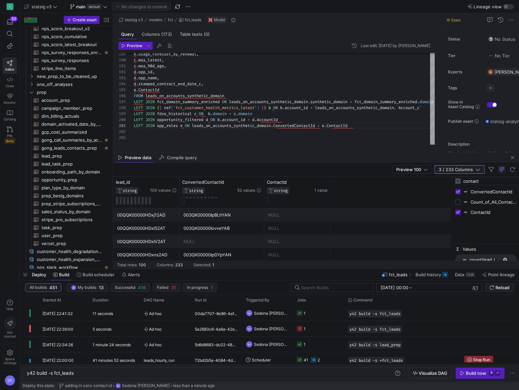
click at [474, 172] on span "3 / 233 Columns" at bounding box center [457, 169] width 37 height 5
click at [461, 173] on span "button" at bounding box center [459, 170] width 49 height 8
click at [469, 181] on input "contact" at bounding box center [490, 181] width 53 height 13
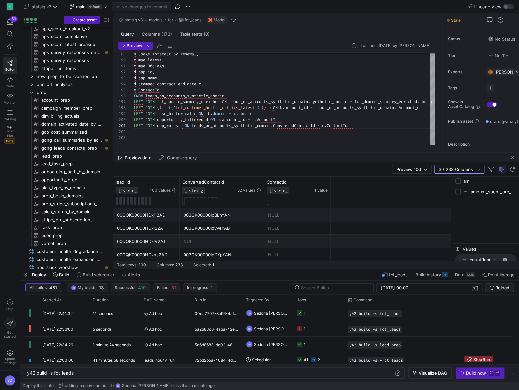
type input "a"
checkbox input "false"
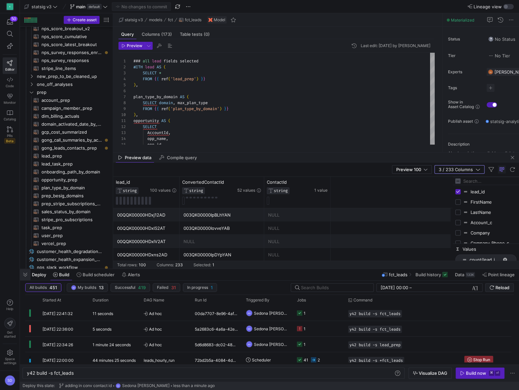
click at [25, 272] on span "button" at bounding box center [25, 274] width 11 height 11
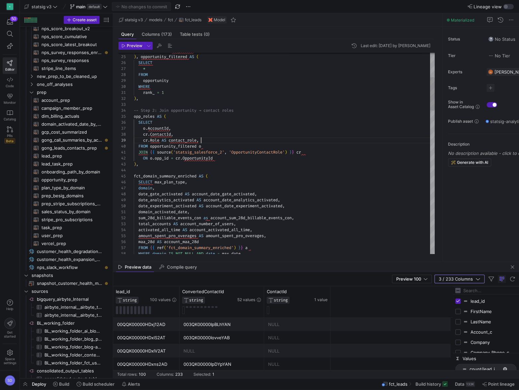
scroll to position [47, 67]
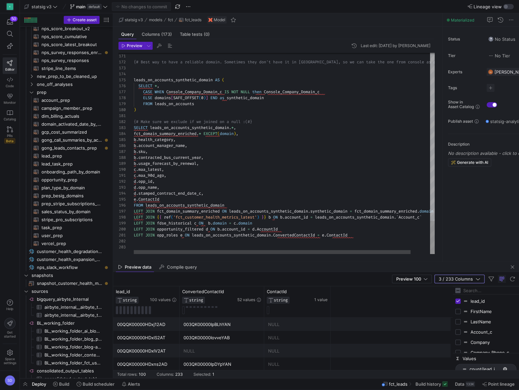
drag, startPoint x: 164, startPoint y: 198, endPoint x: 133, endPoint y: 196, distance: 30.6
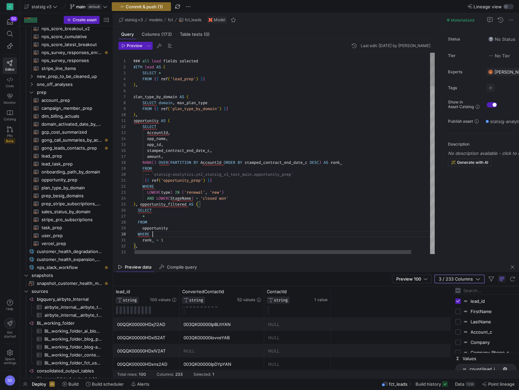
scroll to position [0, 19]
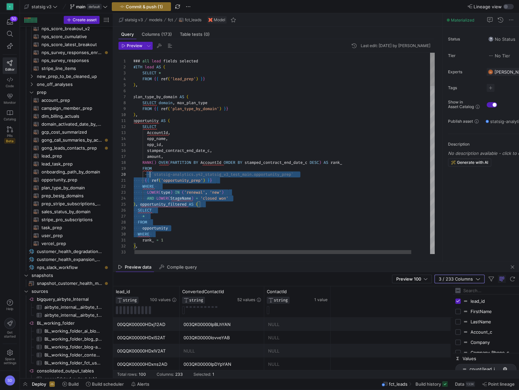
drag, startPoint x: 179, startPoint y: 234, endPoint x: 149, endPoint y: 169, distance: 71.3
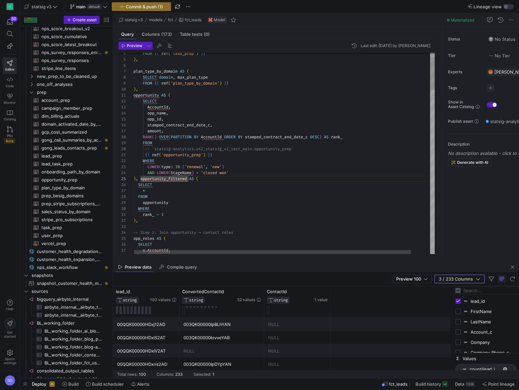
scroll to position [0, 31]
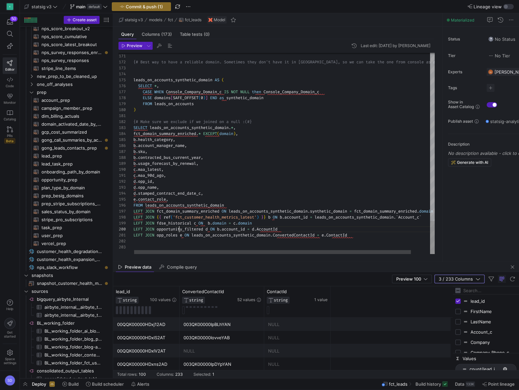
scroll to position [53, 45]
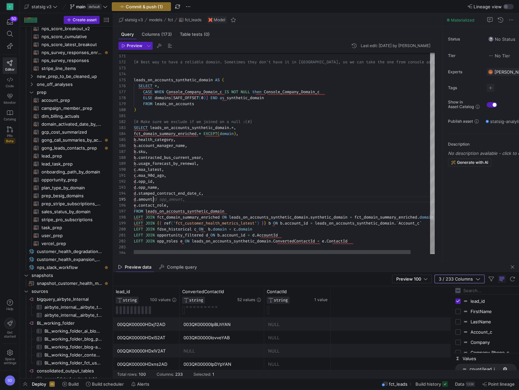
scroll to position [24, 22]
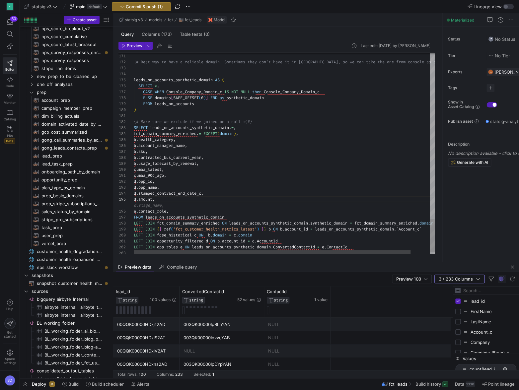
type textarea "c.maa_90d_ago, d.opp_id, d.opp_name, d.stamped_contract_end_date_c, d.amount, […"
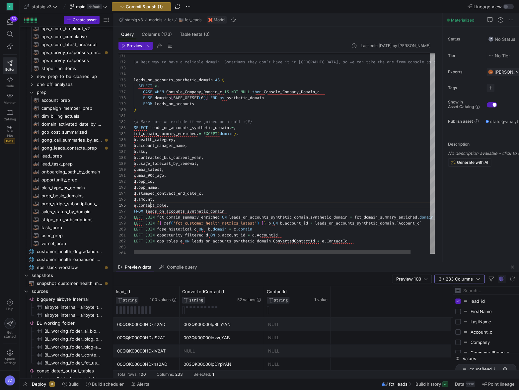
type textarea "contact_role"
click at [400, 57] on div "Previous Match (⇧Enter)" at bounding box center [400, 57] width 5 height 5
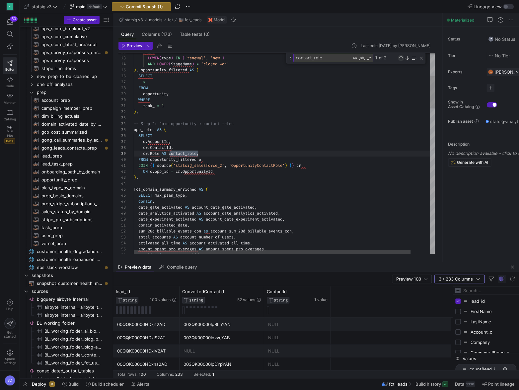
scroll to position [60, 64]
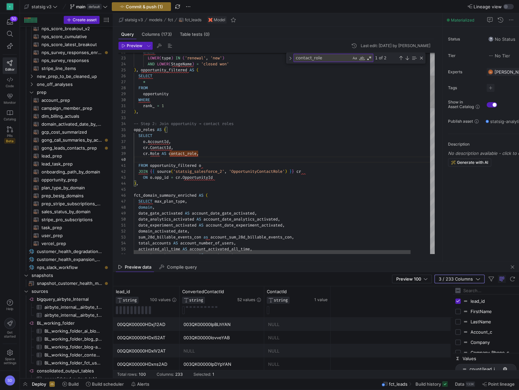
scroll to position [53, 289]
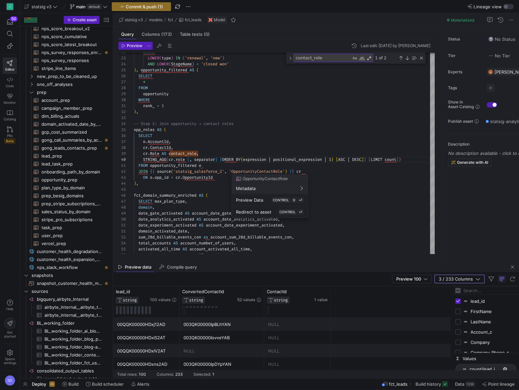
click at [218, 159] on div at bounding box center [259, 195] width 519 height 390
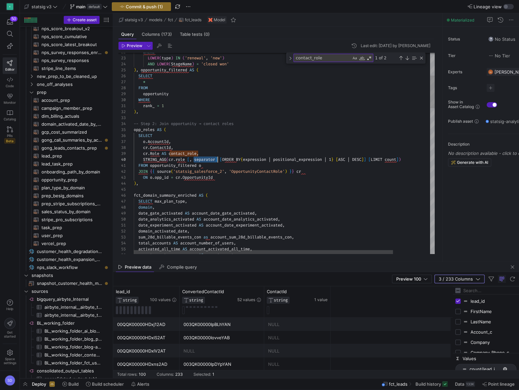
drag, startPoint x: 194, startPoint y: 159, endPoint x: 215, endPoint y: 158, distance: 21.3
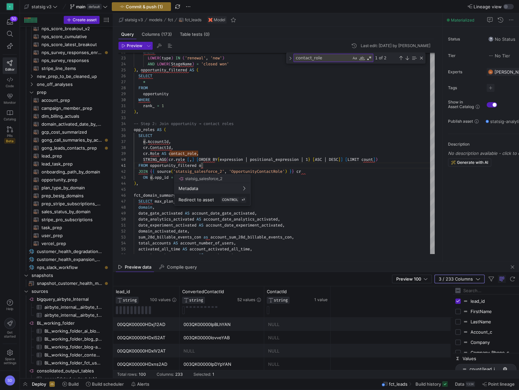
click at [187, 158] on div at bounding box center [259, 195] width 519 height 390
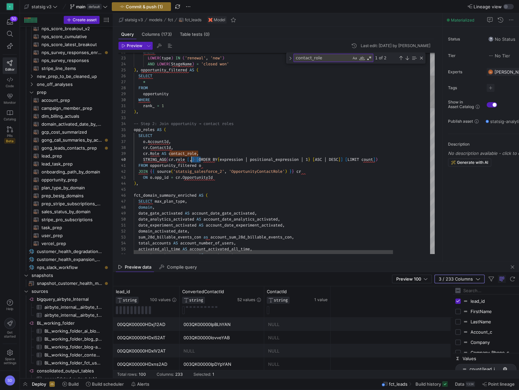
drag, startPoint x: 200, startPoint y: 157, endPoint x: 192, endPoint y: 157, distance: 7.6
click at [192, 157] on span "STRING_AGG ( cr . role [ , ] [ ORDER BY { expression | positional_expression | …" at bounding box center [256, 159] width 244 height 5
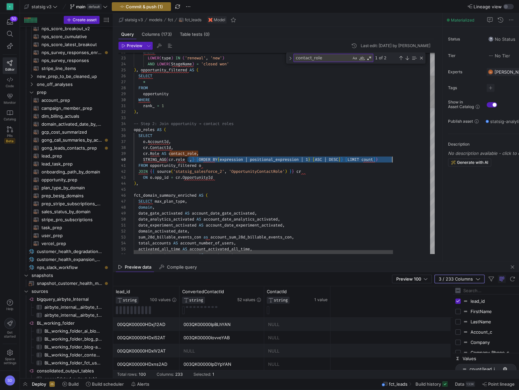
drag, startPoint x: 189, startPoint y: 157, endPoint x: 392, endPoint y: 157, distance: 203.2
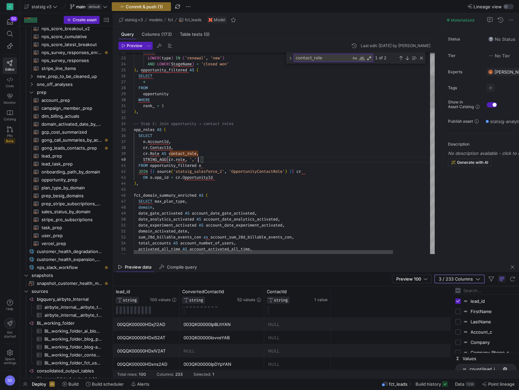
scroll to position [53, 67]
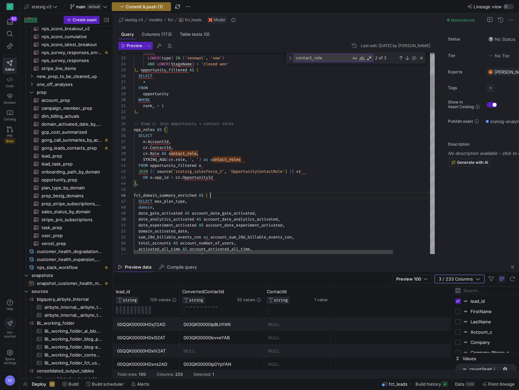
scroll to position [30, 76]
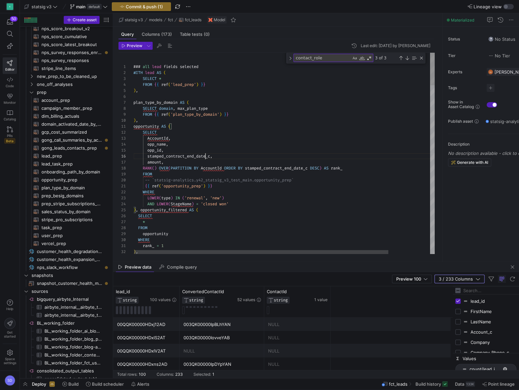
scroll to position [30, 72]
type textarea "opportunity AS ( SELECT AccountId, opp_name, opp_id, stamped_contract_end_date_…"
click at [317, 60] on textarea "contact_role" at bounding box center [322, 58] width 57 height 8
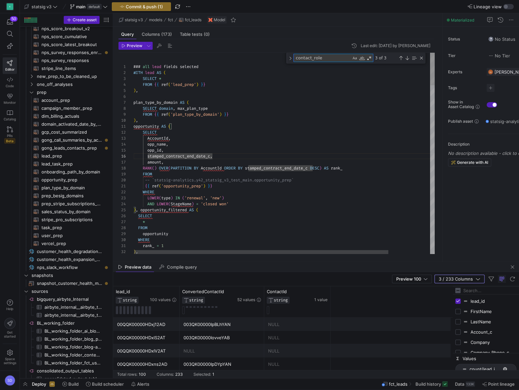
click at [317, 60] on textarea "contact_role" at bounding box center [322, 58] width 57 height 8
type textarea "st"
type textarea "rank_ = 1 ), -- Step 2: Join opportunity → contact roles opp_roles AS ( SELECT …"
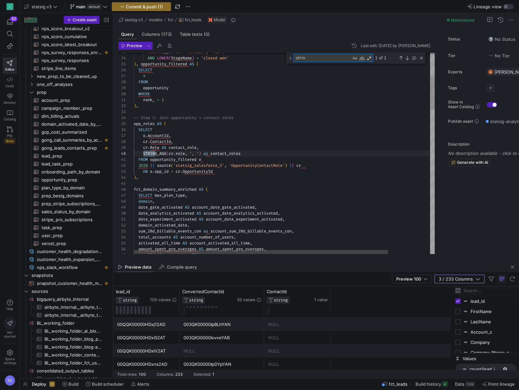
scroll to position [60, 24]
type textarea "string"
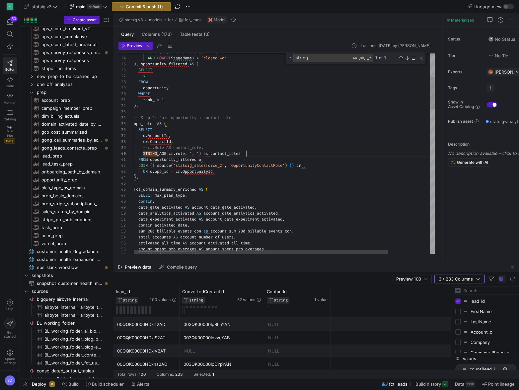
scroll to position [53, 112]
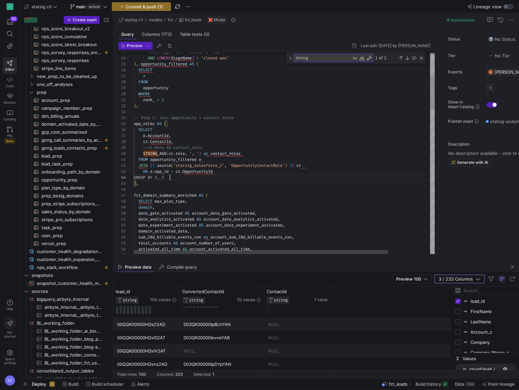
scroll to position [18, 36]
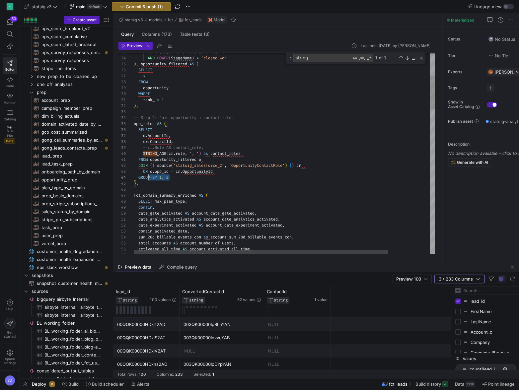
drag, startPoint x: 177, startPoint y: 178, endPoint x: 144, endPoint y: 177, distance: 32.9
drag, startPoint x: 144, startPoint y: 151, endPoint x: 245, endPoint y: 156, distance: 101.7
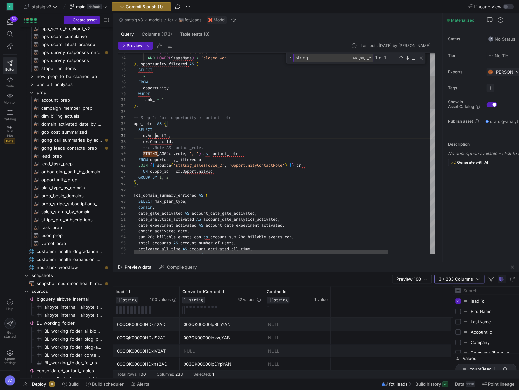
type textarea "rank_ = 1 ), -- Step 2: Join opportunity → contact roles opp_roles AS ( SELECT …"
click at [136, 47] on span "Preview" at bounding box center [135, 45] width 16 height 5
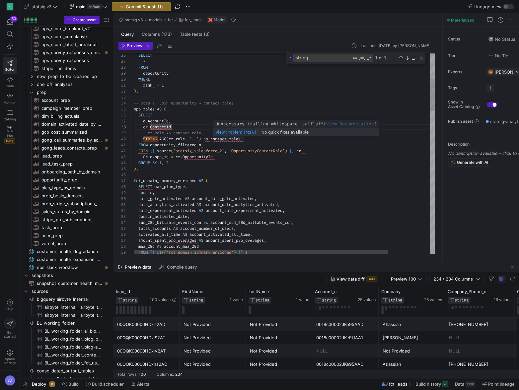
scroll to position [53, 103]
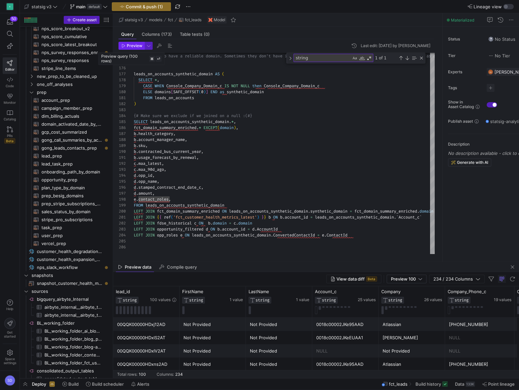
click at [129, 44] on span "Preview" at bounding box center [135, 45] width 16 height 5
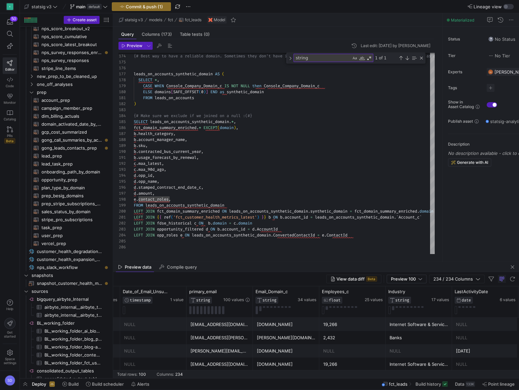
scroll to position [0, 621]
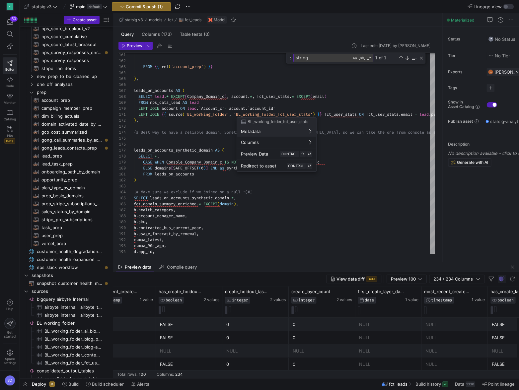
click at [311, 278] on div at bounding box center [259, 195] width 519 height 390
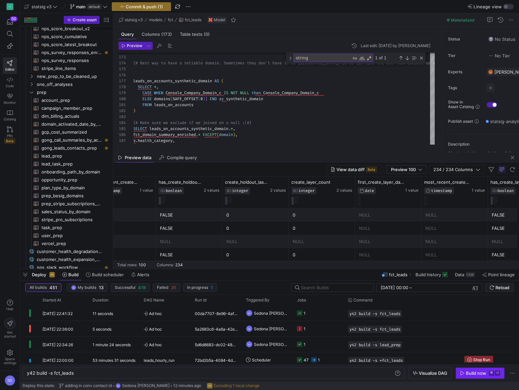
click at [466, 377] on span "button" at bounding box center [480, 373] width 48 height 11
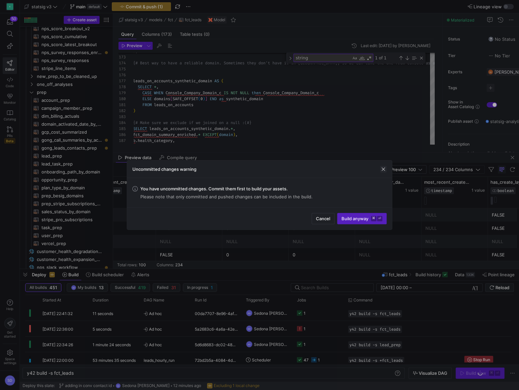
click at [381, 171] on span "button" at bounding box center [383, 169] width 7 height 7
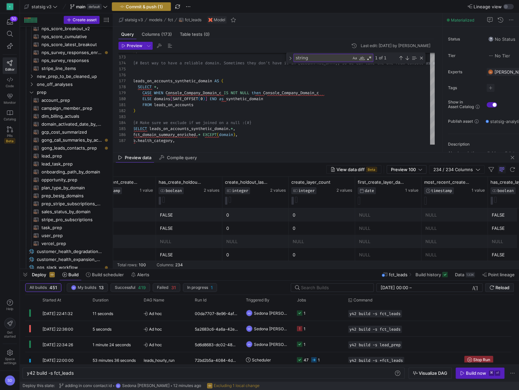
click at [142, 7] on span "Commit & push (1)" at bounding box center [144, 6] width 37 height 5
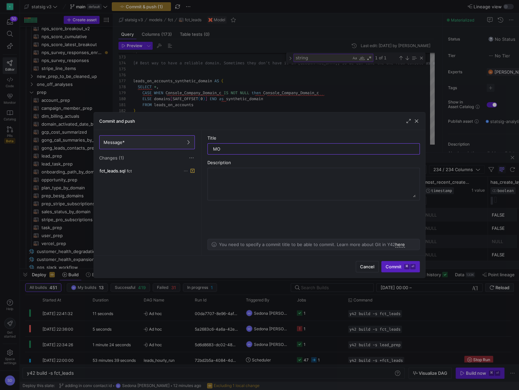
type input "M"
type input "again"
click at [402, 264] on span "Commit ⌘ ⏎" at bounding box center [401, 266] width 30 height 5
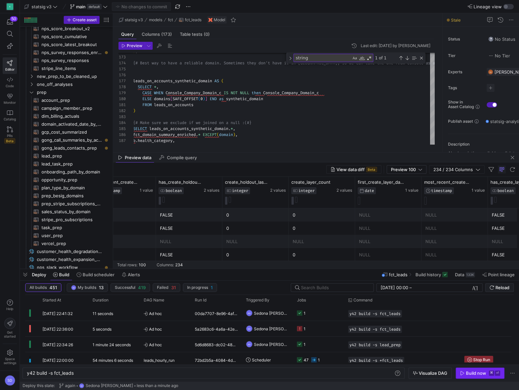
click at [469, 374] on div "Build now" at bounding box center [476, 373] width 20 height 5
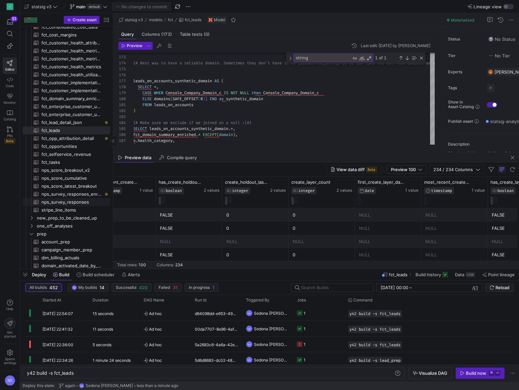
scroll to position [49, 0]
